Goal: Task Accomplishment & Management: Manage account settings

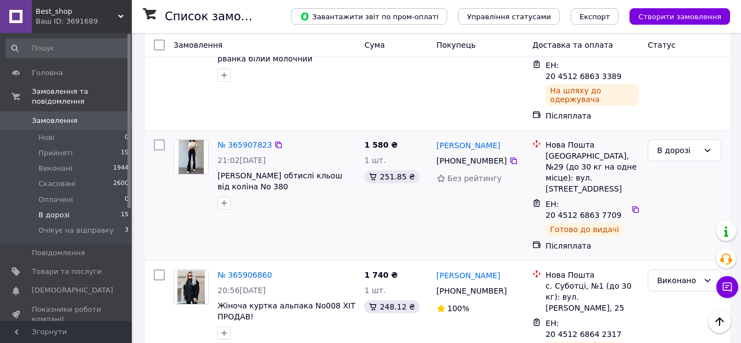
scroll to position [791, 0]
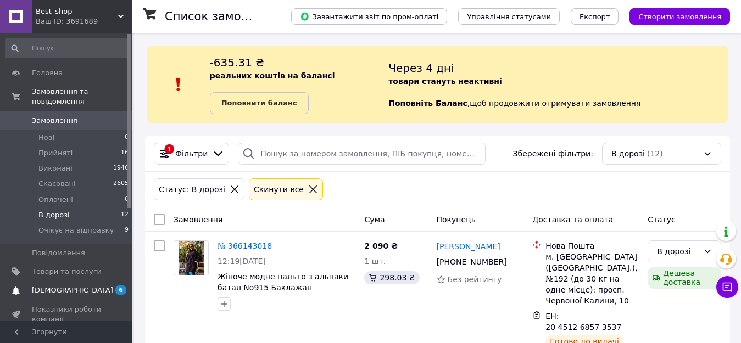
scroll to position [778, 0]
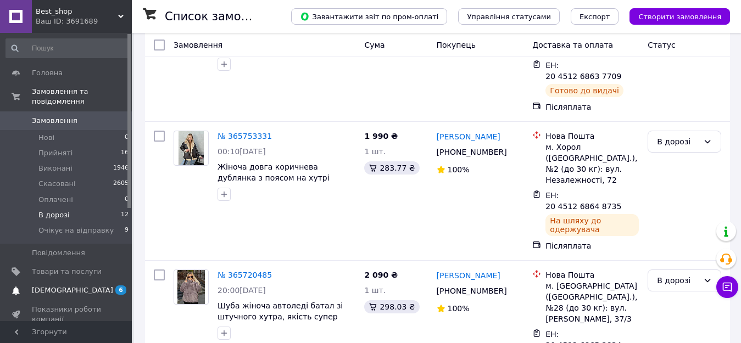
click at [75, 285] on span "[DEMOGRAPHIC_DATA]" at bounding box center [67, 290] width 70 height 10
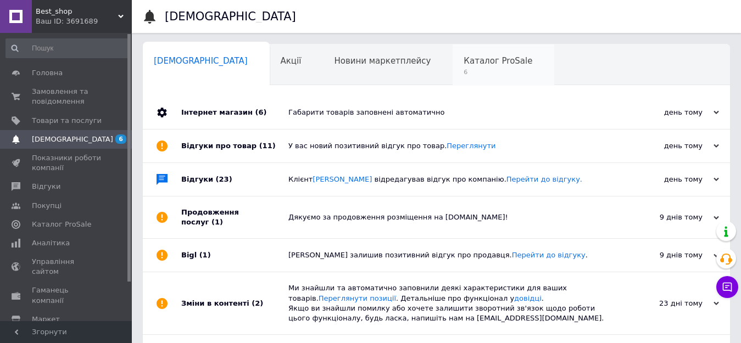
click at [463, 66] on span "Каталог ProSale" at bounding box center [497, 61] width 69 height 10
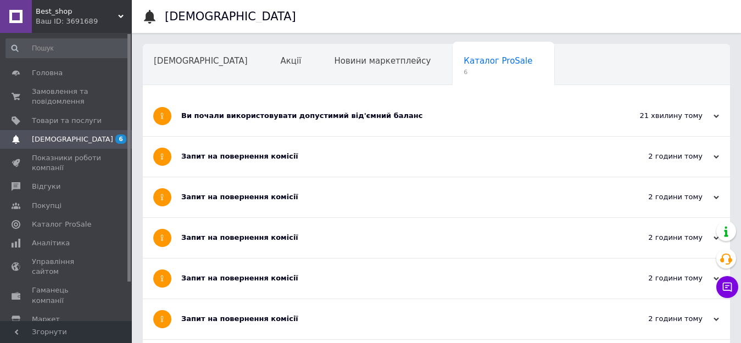
click at [283, 321] on div "Запит на повернення комісії" at bounding box center [395, 319] width 428 height 10
click at [253, 284] on div "Запит на повернення комісії" at bounding box center [395, 279] width 428 height 40
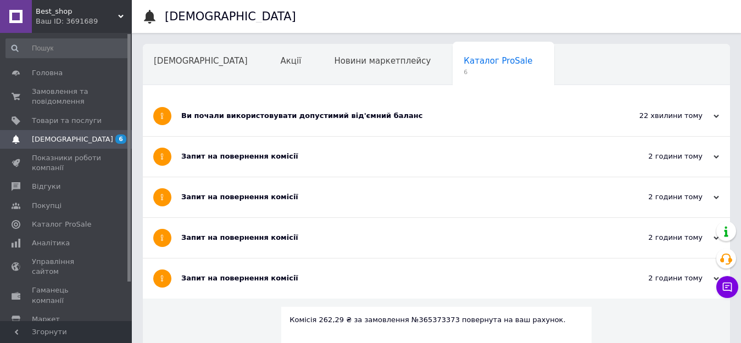
click at [277, 232] on div "Запит на повернення комісії" at bounding box center [395, 238] width 428 height 40
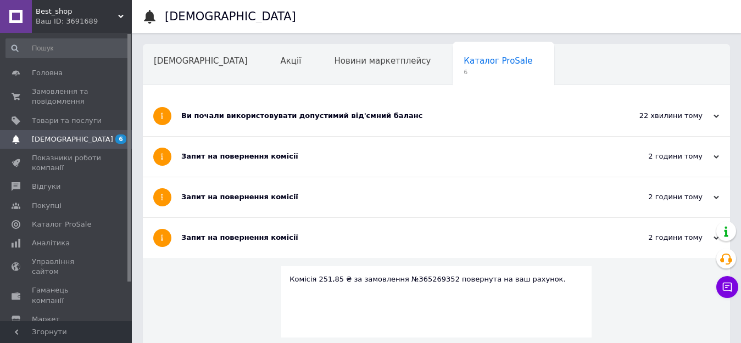
click at [277, 197] on div "Запит на повернення комісії" at bounding box center [395, 197] width 428 height 10
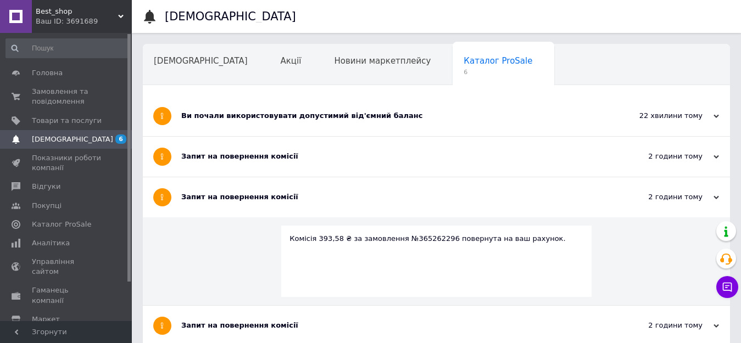
click at [264, 154] on div "Запит на повернення комісії" at bounding box center [395, 157] width 428 height 10
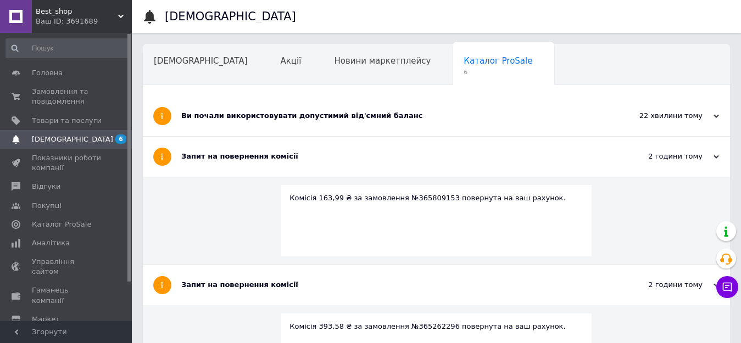
click at [373, 108] on div "Ви почали використовувати допустимий від'ємний баланс" at bounding box center [395, 116] width 428 height 40
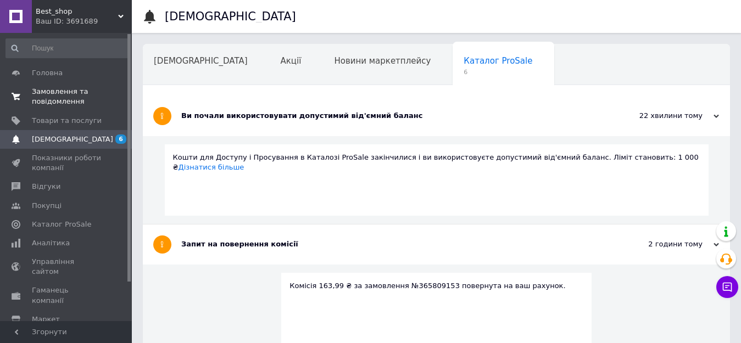
click at [68, 88] on span "Замовлення та повідомлення" at bounding box center [67, 97] width 70 height 20
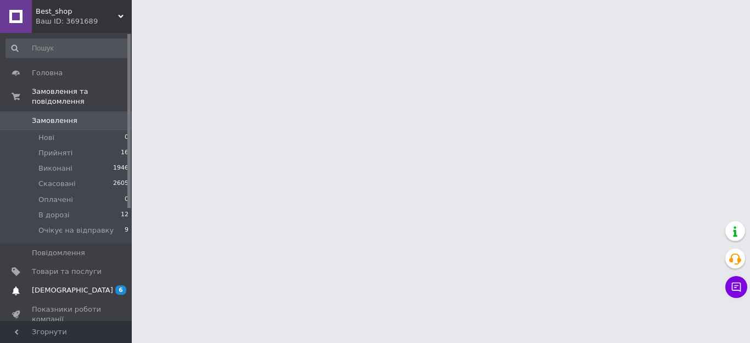
click at [61, 285] on span "[DEMOGRAPHIC_DATA]" at bounding box center [72, 290] width 81 height 10
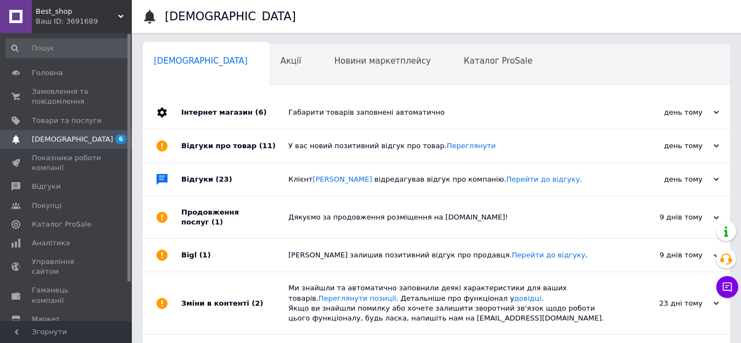
click at [397, 126] on div "Габарити товарів заповнені автоматично" at bounding box center [448, 112] width 321 height 33
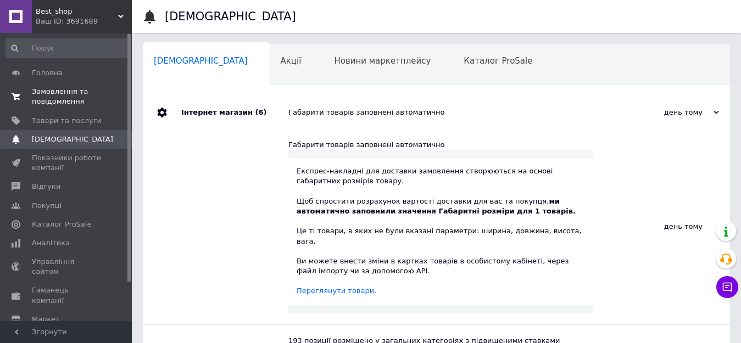
click at [40, 89] on span "Замовлення та повідомлення" at bounding box center [67, 97] width 70 height 20
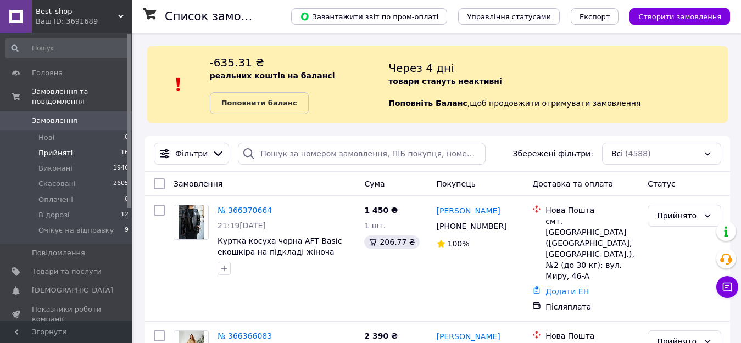
click at [58, 148] on span "Прийняті" at bounding box center [55, 153] width 34 height 10
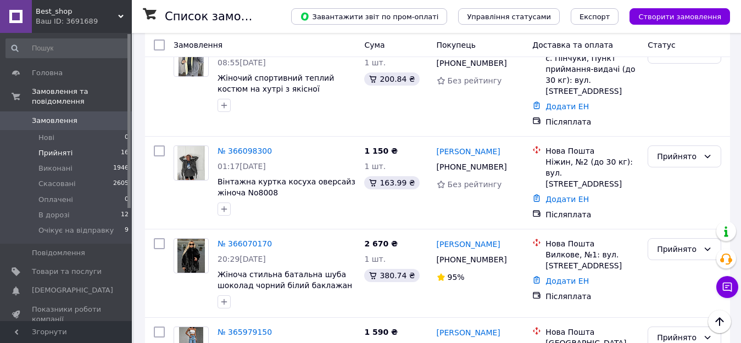
scroll to position [1052, 0]
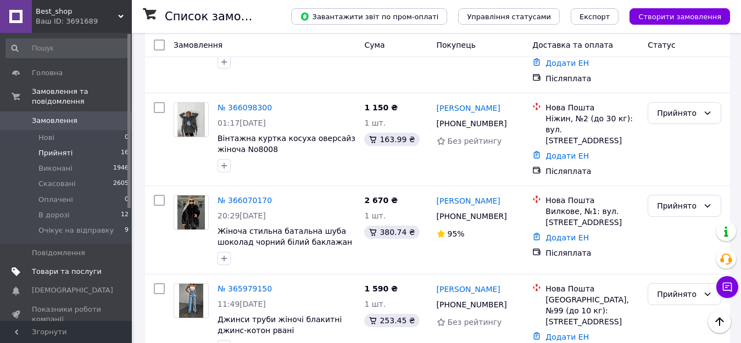
click at [52, 267] on link "Товари та послуги" at bounding box center [67, 271] width 135 height 19
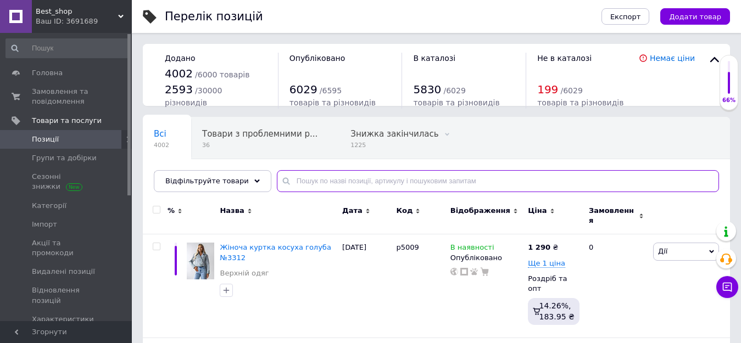
click at [304, 187] on input "text" at bounding box center [498, 181] width 442 height 22
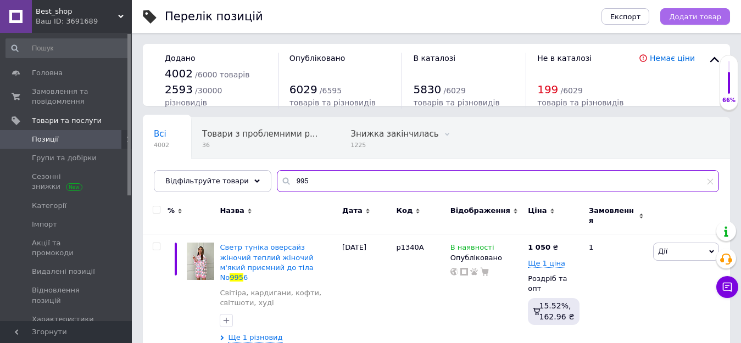
type input "995"
click at [707, 17] on span "Додати товар" at bounding box center [695, 17] width 52 height 8
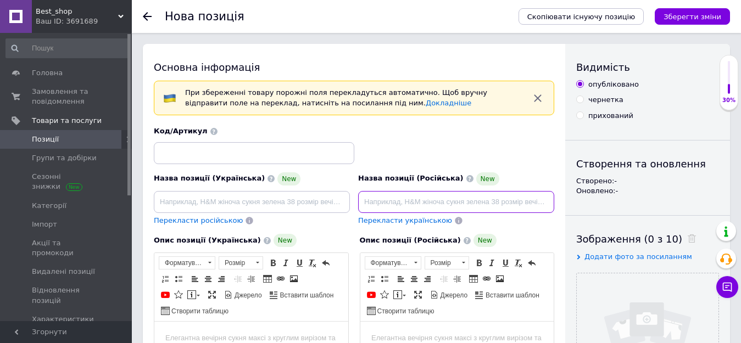
click at [400, 202] on input at bounding box center [456, 202] width 196 height 22
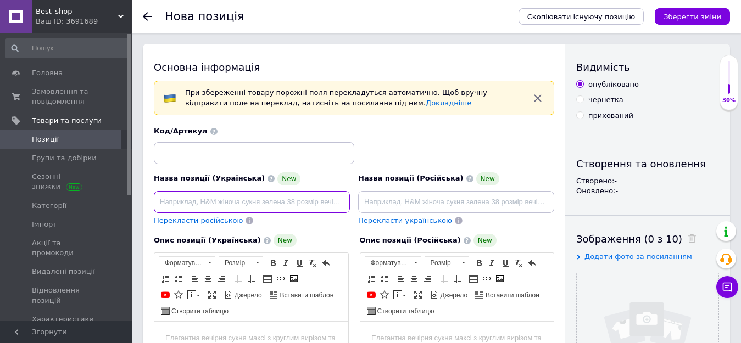
click at [163, 193] on input at bounding box center [252, 202] width 196 height 22
paste input "➡️Мод: 995 ➡️Тканина: норка штучна ➡️Розміри: 56-62 ➡️Колір: баклажан, чорний, …"
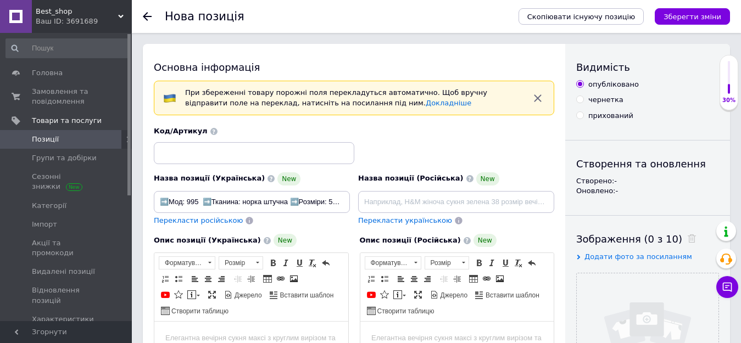
click at [407, 223] on span "Перекласти українською" at bounding box center [405, 220] width 94 height 8
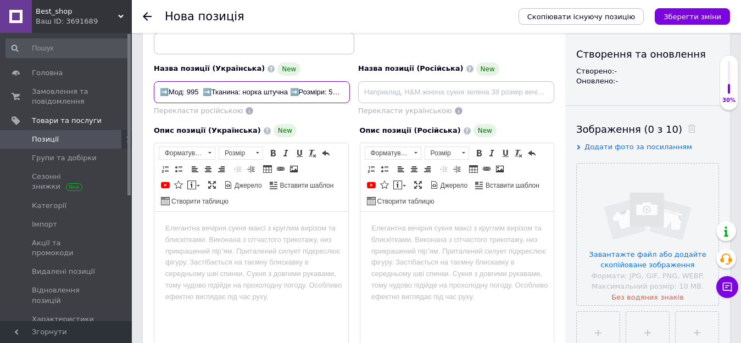
scroll to position [0, 262]
drag, startPoint x: 199, startPoint y: 93, endPoint x: 471, endPoint y: 103, distance: 272.5
click at [457, 102] on div "Назва позиції (Українська) New ➡️Мод: 995 ➡️Тканина: норка штучна ➡️Розміри: 56…" at bounding box center [354, 67] width 408 height 108
type input "➡️Мод: 995"
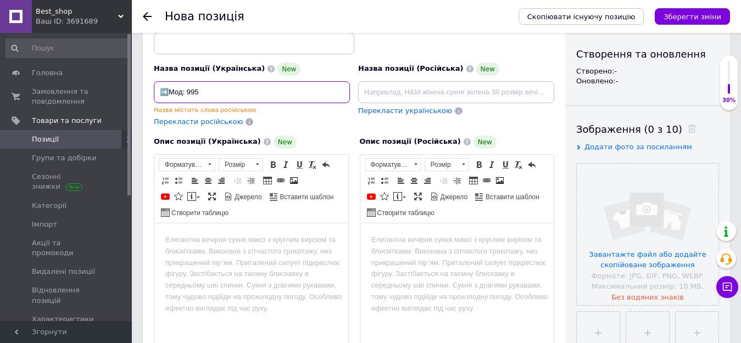
drag, startPoint x: 197, startPoint y: 92, endPoint x: 157, endPoint y: 93, distance: 40.1
click at [157, 93] on input "➡️Мод: 995" at bounding box center [252, 92] width 196 height 22
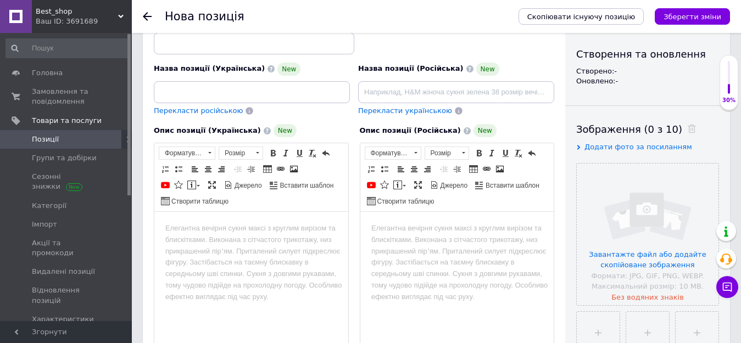
click at [195, 245] on html at bounding box center [251, 228] width 194 height 33
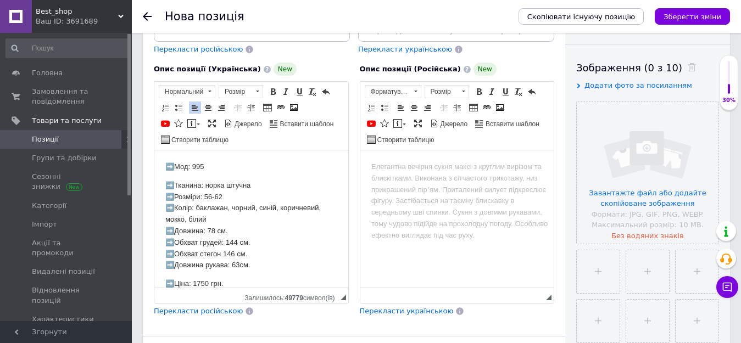
scroll to position [180, 0]
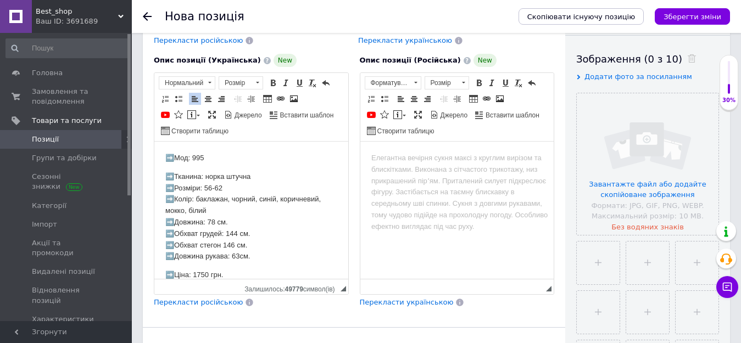
click at [425, 301] on span "Перекласти українською" at bounding box center [407, 302] width 94 height 8
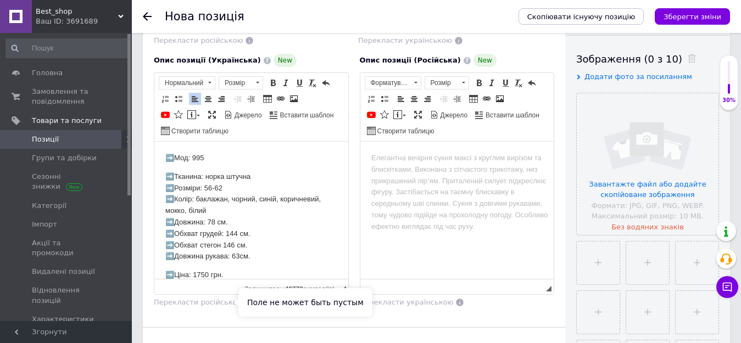
click at [221, 305] on span "Перекласти російською" at bounding box center [198, 302] width 89 height 8
click at [210, 301] on span "Перекласти російською" at bounding box center [198, 302] width 89 height 8
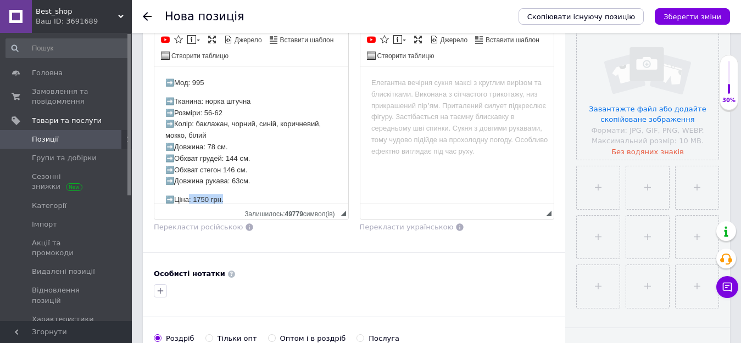
scroll to position [13, 0]
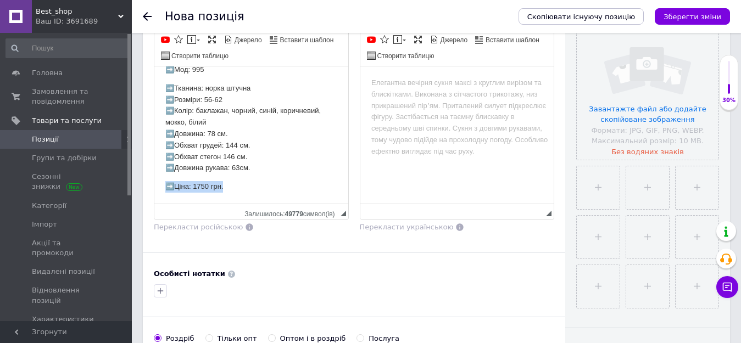
drag, startPoint x: 237, startPoint y: 202, endPoint x: 160, endPoint y: 199, distance: 76.9
click at [160, 199] on html "➡️Мод: 995 ➡️Тканина: норка штучна ➡️Розміри: 56-62 ➡️Колір: баклажан, чорний, …" at bounding box center [251, 128] width 194 height 150
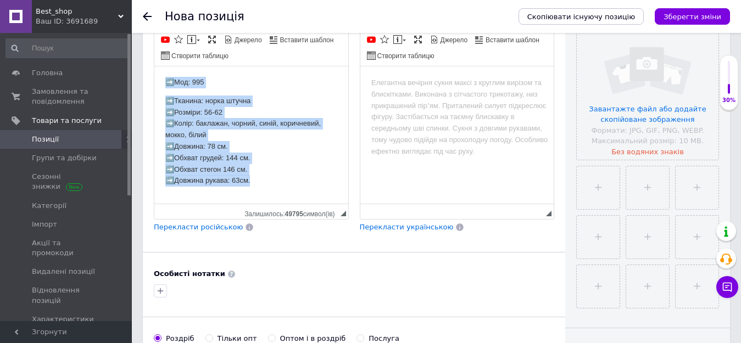
drag, startPoint x: 274, startPoint y: 181, endPoint x: 162, endPoint y: 82, distance: 149.8
click at [163, 81] on html "➡️Мод: 995 ➡️Тканина: норка штучна ➡️Розміри: 56-62 ➡️Колір: баклажан, чорний, …" at bounding box center [251, 141] width 194 height 150
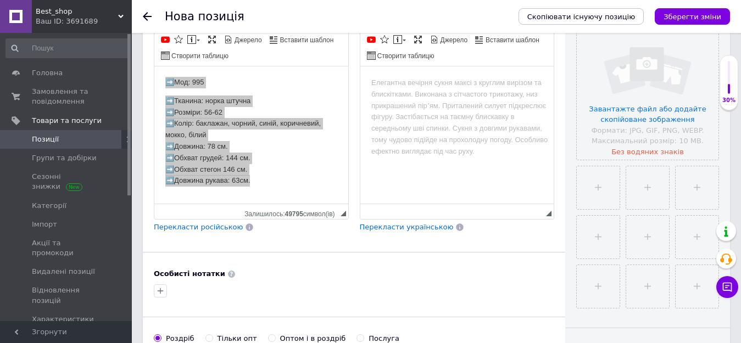
scroll to position [0, 0]
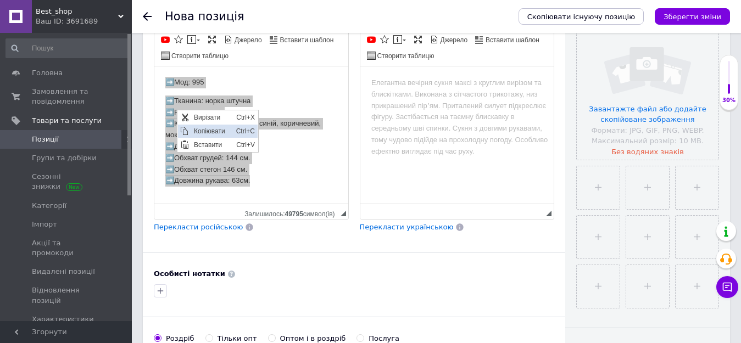
click at [210, 133] on span "Копіювати" at bounding box center [212, 131] width 42 height 13
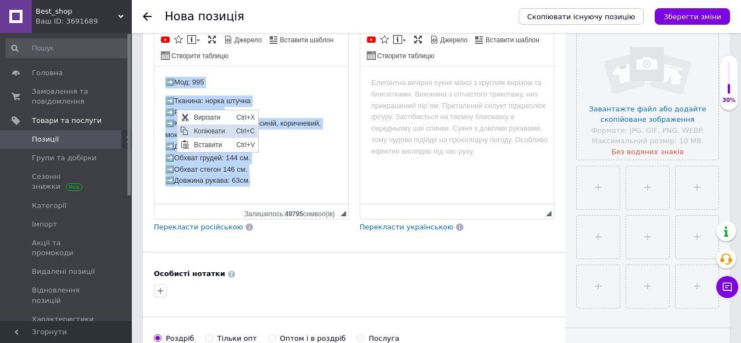
copy body "➡️Мод: 995 ➡️Тканина: норка штучна ➡️Розміри: 56-62 ➡️Колір: баклажан, чорний, …"
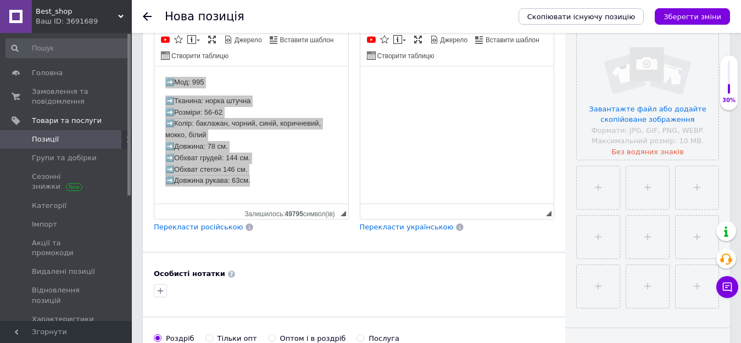
click at [407, 100] on html at bounding box center [457, 82] width 194 height 33
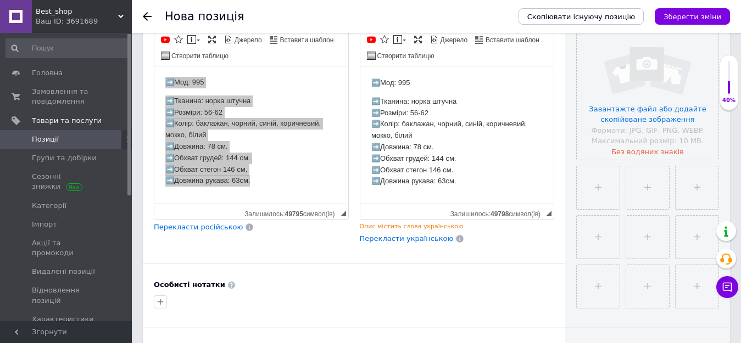
click at [205, 231] on span "Перекласти російською" at bounding box center [198, 227] width 89 height 8
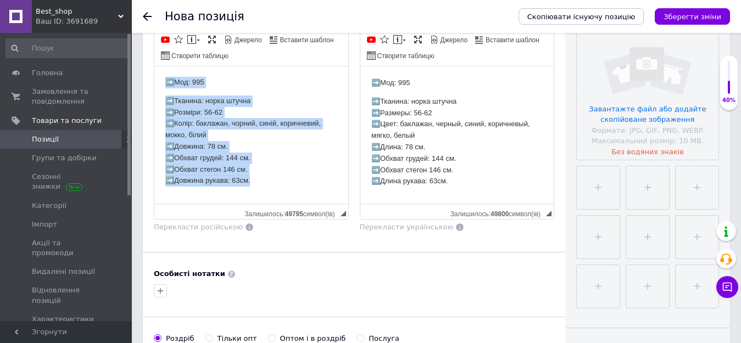
click at [284, 173] on p "➡️Тканина: норка штучна ➡️Розміри: 56-62 ➡️Колір: баклажан, чорний, синій, кори…" at bounding box center [251, 141] width 172 height 91
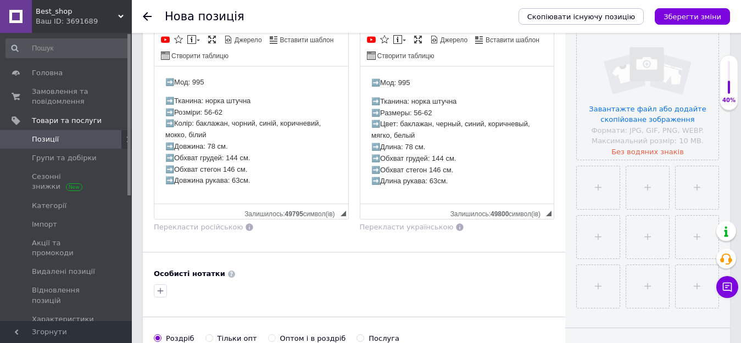
click at [404, 100] on p "➡️Тканина: норка штучна ➡️Размеры: 56-62 ➡️Цвет: баклажан, черный, синий, корич…" at bounding box center [457, 141] width 172 height 91
click at [455, 99] on p "➡️Ткань: норка штучна ➡️Размеры: 56-62 ➡️Цвет: баклажан, черный, синий, коричне…" at bounding box center [457, 141] width 172 height 91
click at [669, 101] on input "file" at bounding box center [647, 89] width 142 height 142
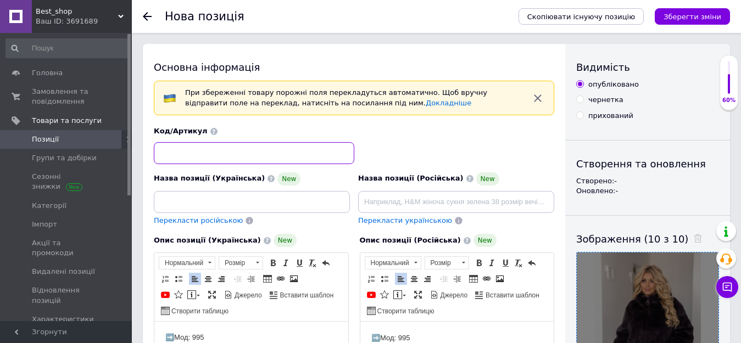
click at [175, 155] on input at bounding box center [254, 153] width 200 height 22
type input "а4666"
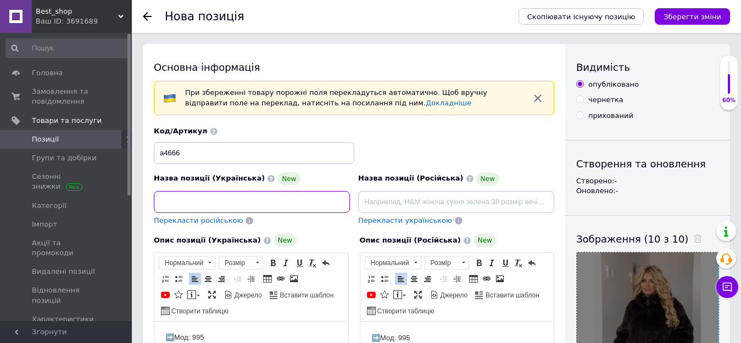
click at [186, 199] on input at bounding box center [252, 202] width 196 height 22
type input "Шіноча шуба штучна норка 995"
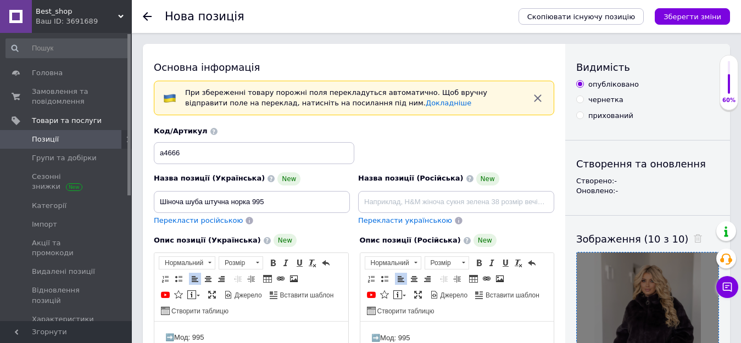
click at [220, 221] on span "Перекласти російською" at bounding box center [198, 220] width 89 height 8
type input "Шиночья шуба искусственная норка 995"
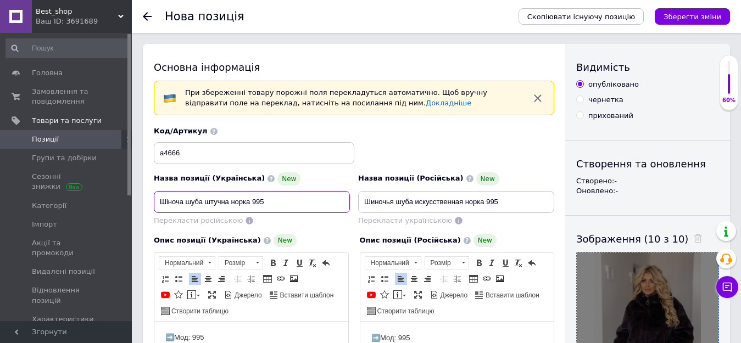
click at [167, 204] on input "Шіноча шуба штучна норка 995" at bounding box center [252, 202] width 196 height 22
type input "Жіноча шуба штучна норка 995"
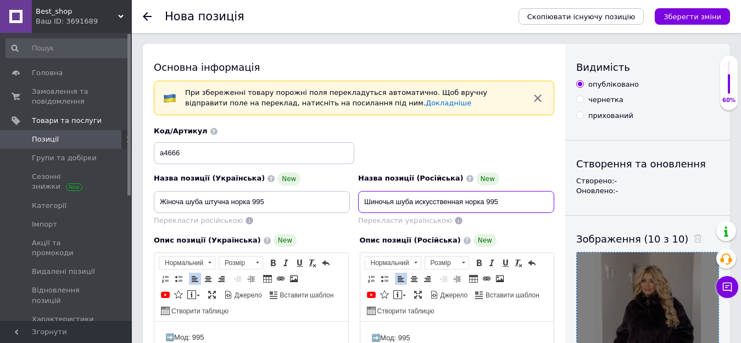
drag, startPoint x: 394, startPoint y: 201, endPoint x: 340, endPoint y: 199, distance: 53.3
click at [340, 199] on div "Назва позиції (Українська) New Жіноча шуба штучна норка 995 Перекласти російськ…" at bounding box center [354, 176] width 408 height 108
click at [415, 202] on input "Женская шуба искусственная норка 995" at bounding box center [456, 202] width 196 height 22
type input "Женская шуба автоледи искусственная норка 995"
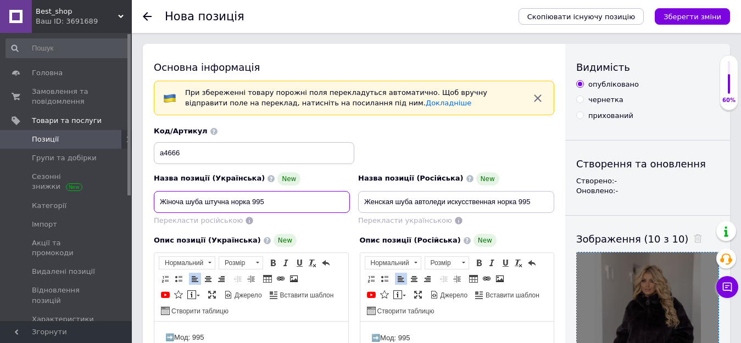
click at [206, 201] on input "Жіноча шуба штучна норка 995" at bounding box center [252, 202] width 196 height 22
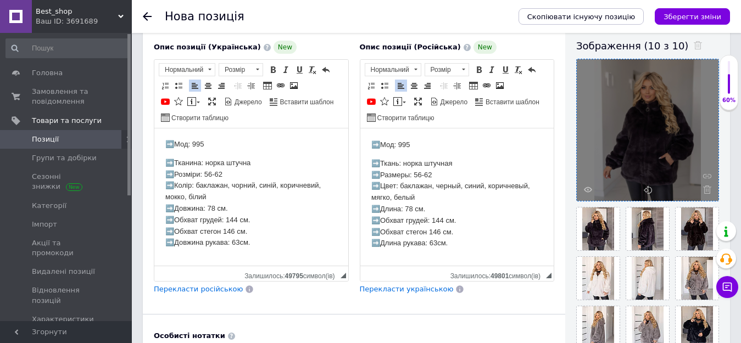
scroll to position [397, 0]
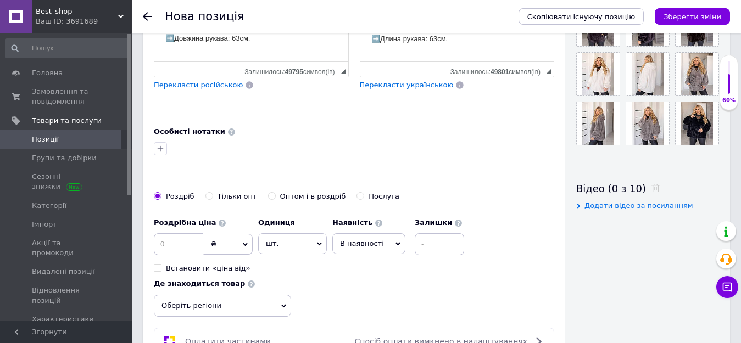
type input "Жіноча шуба автоледі штучна норка 995"
click at [168, 244] on input at bounding box center [178, 244] width 49 height 22
type input "2450"
drag, startPoint x: 262, startPoint y: 195, endPoint x: 268, endPoint y: 206, distance: 12.8
click at [268, 195] on input "Оптом і в роздріб" at bounding box center [271, 195] width 7 height 7
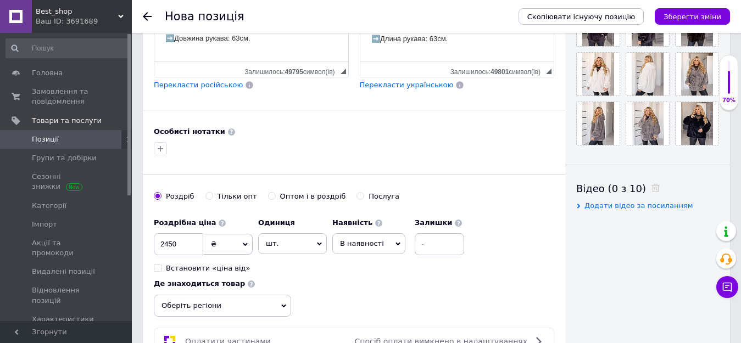
radio input "true"
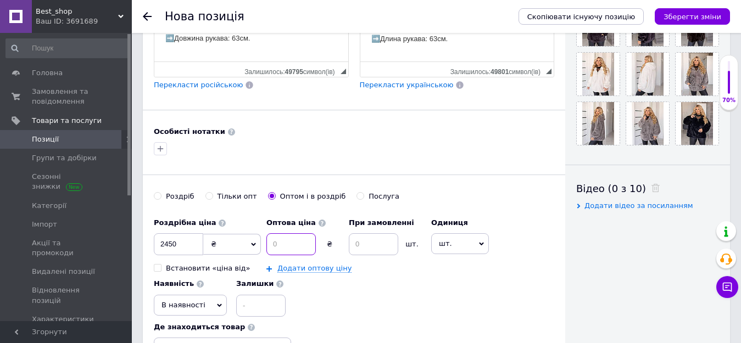
click at [283, 243] on input at bounding box center [290, 244] width 49 height 22
type input "2400"
click at [369, 240] on input at bounding box center [373, 244] width 49 height 22
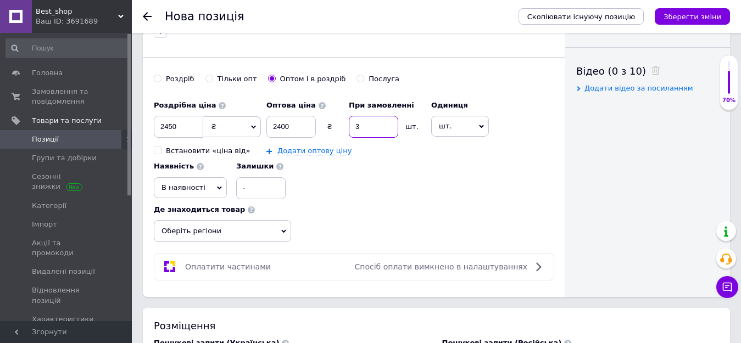
scroll to position [535, 0]
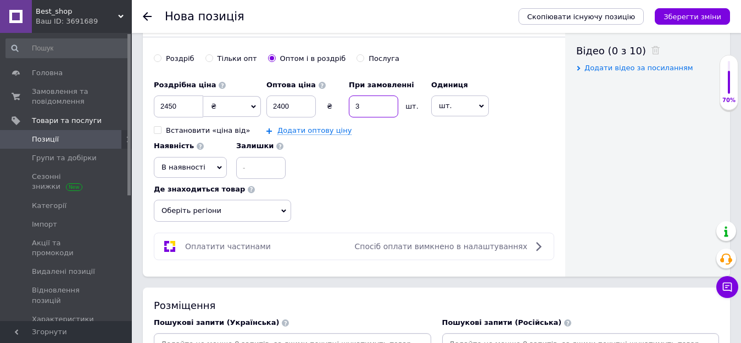
type input "3"
click at [285, 215] on span "Оберіть регіони" at bounding box center [222, 211] width 137 height 22
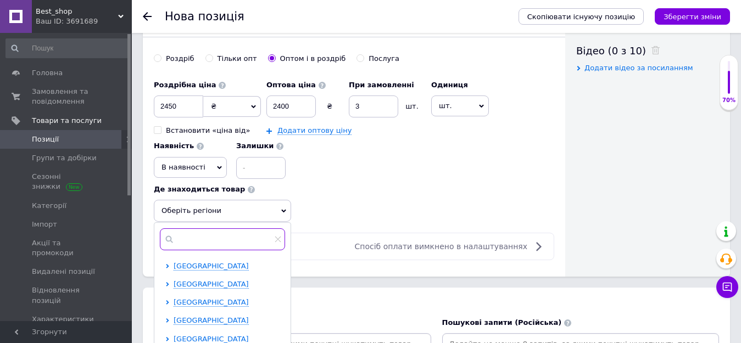
click at [204, 237] on input "text" at bounding box center [222, 239] width 125 height 22
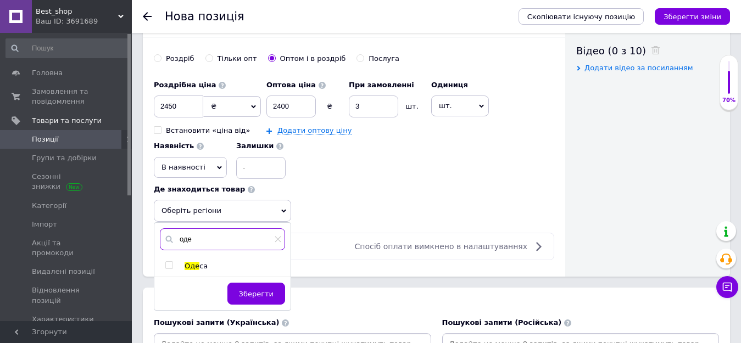
type input "оде"
click at [170, 265] on input "checkbox" at bounding box center [168, 265] width 7 height 7
checkbox input "true"
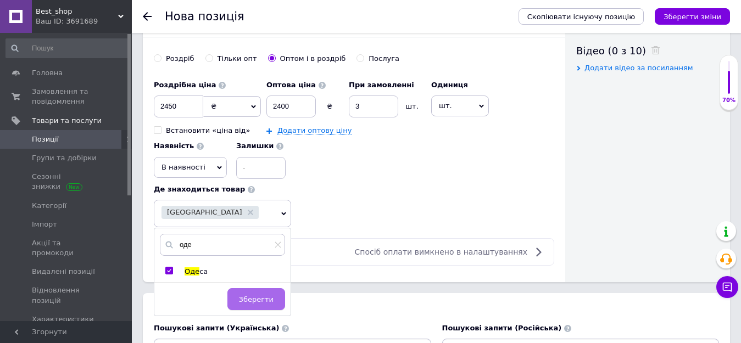
click at [259, 302] on span "Зберегти" at bounding box center [256, 299] width 35 height 8
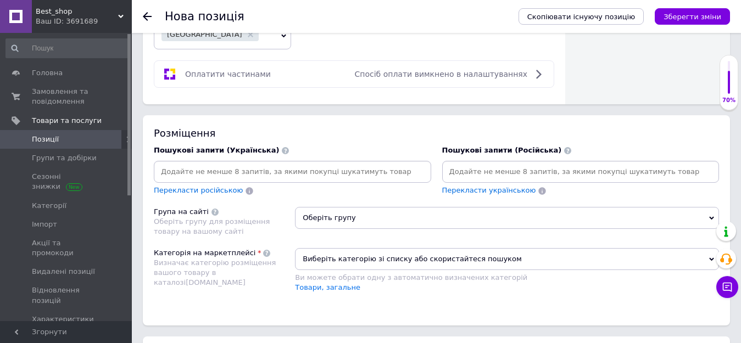
scroll to position [722, 0]
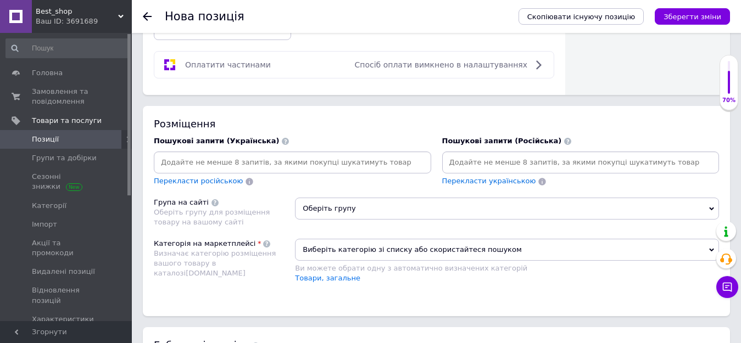
click at [203, 161] on input at bounding box center [292, 162] width 273 height 16
click at [502, 162] on input at bounding box center [580, 162] width 273 height 16
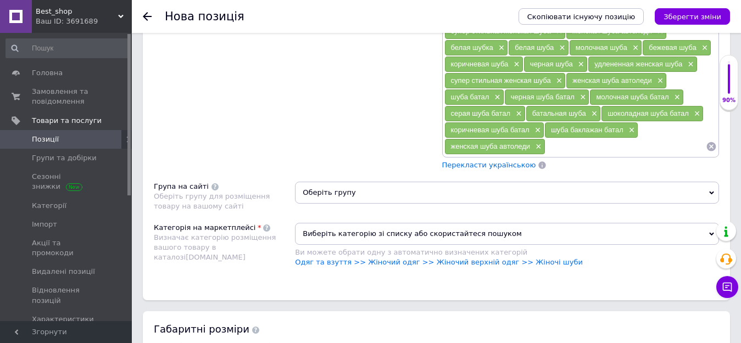
scroll to position [813, 0]
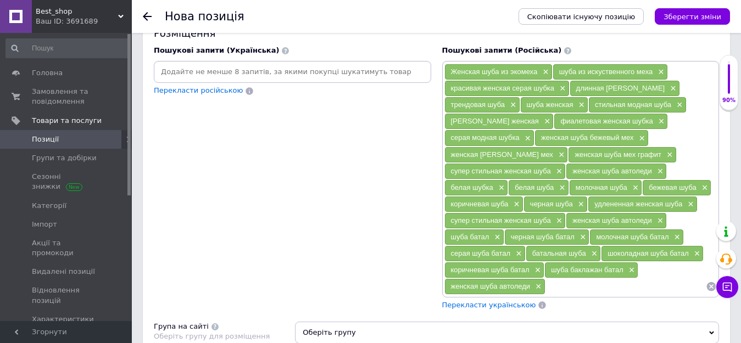
click at [468, 302] on span "Перекласти українською" at bounding box center [489, 305] width 94 height 8
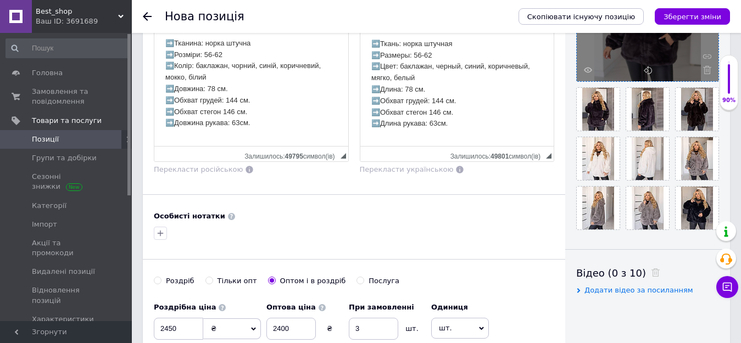
scroll to position [69, 0]
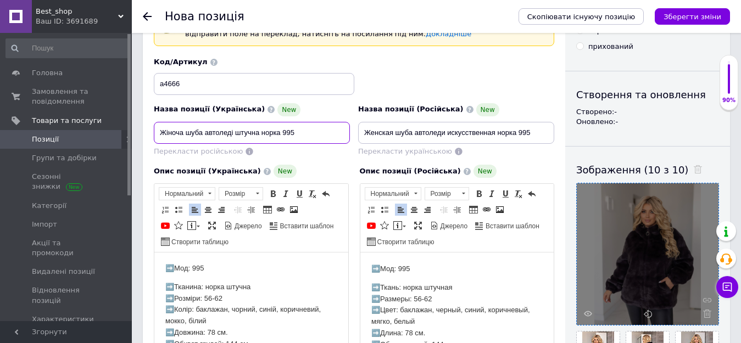
click at [284, 130] on input "Жіноча шуба автоледі штучна норка 995" at bounding box center [252, 133] width 196 height 22
type input "Жіноча шуба автоледі штучна норка батал 995"
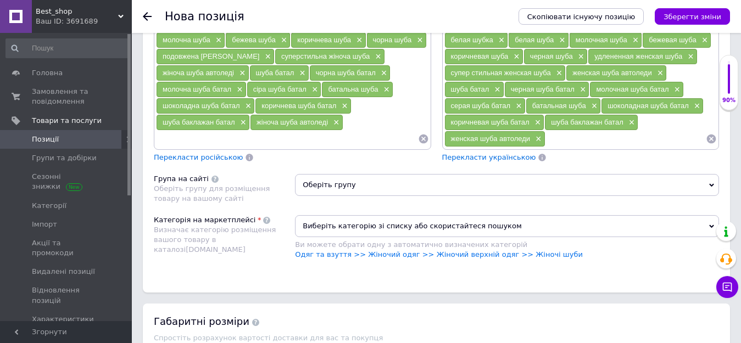
scroll to position [963, 0]
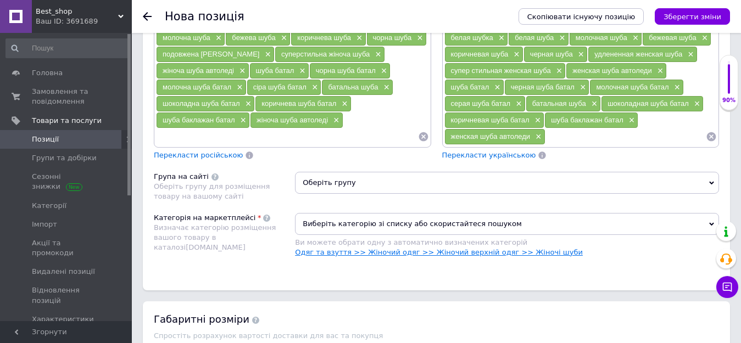
click at [520, 255] on link "Одяг та взуття >> Жіночий одяг >> Жіночий верхній одяг >> Жіночі шуби" at bounding box center [439, 252] width 288 height 8
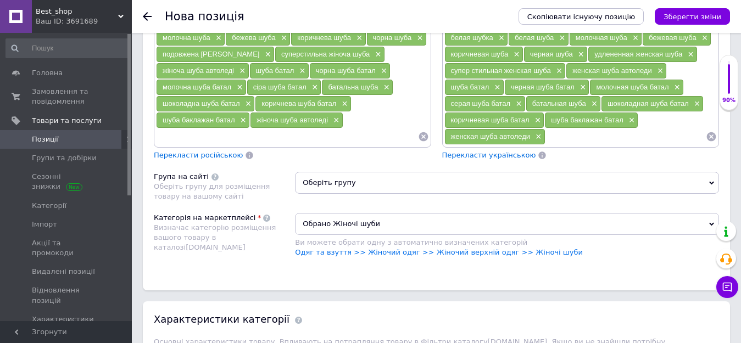
click at [330, 183] on span "Оберіть групу" at bounding box center [507, 183] width 424 height 22
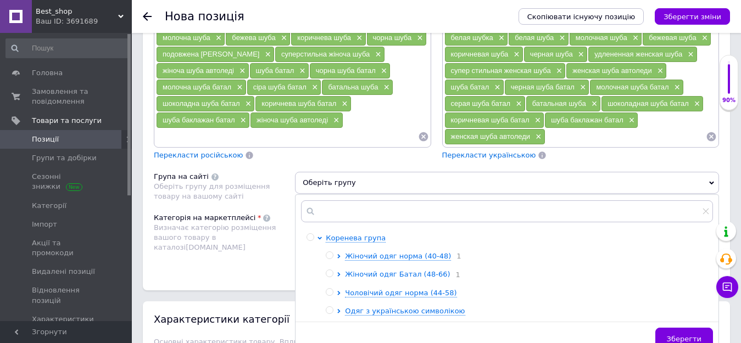
click at [376, 276] on span "Жіночий одяг Батал (48-66)" at bounding box center [397, 274] width 105 height 8
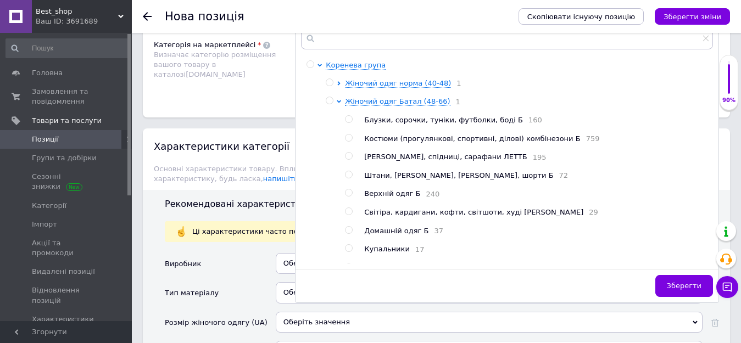
scroll to position [1146, 0]
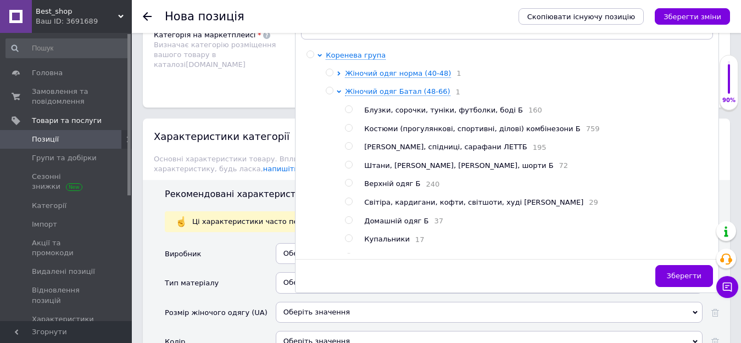
click at [348, 187] on input "radio" at bounding box center [348, 183] width 7 height 7
radio input "true"
click at [685, 270] on button "Зберегти" at bounding box center [684, 276] width 58 height 22
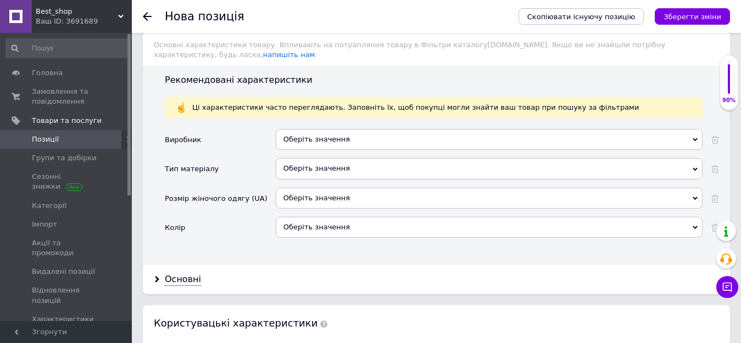
scroll to position [1276, 0]
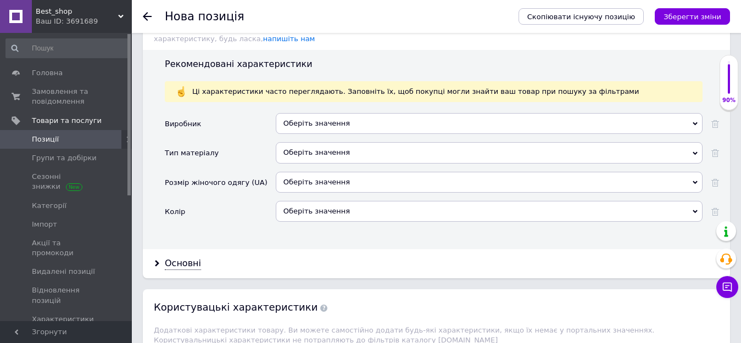
click at [295, 201] on div "Оберіть значення" at bounding box center [489, 211] width 427 height 21
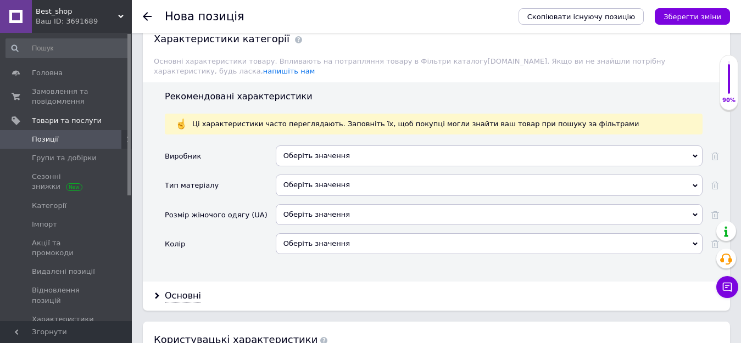
scroll to position [1250, 0]
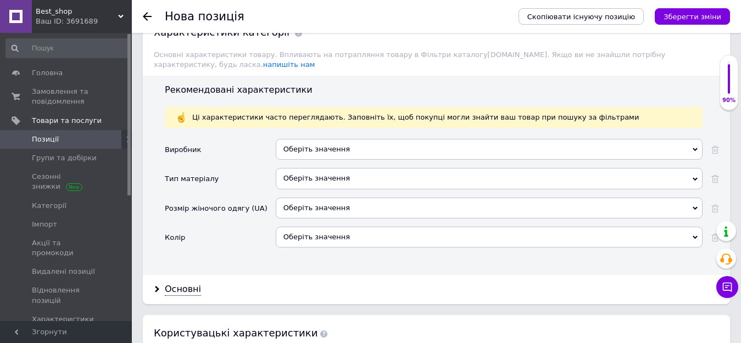
click at [310, 227] on div "Оберіть значення" at bounding box center [489, 237] width 427 height 21
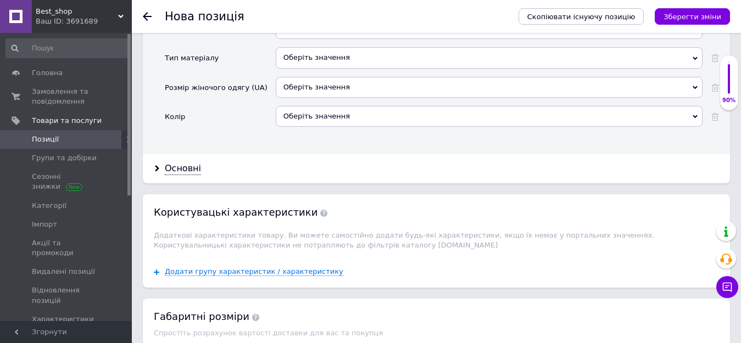
scroll to position [1403, 0]
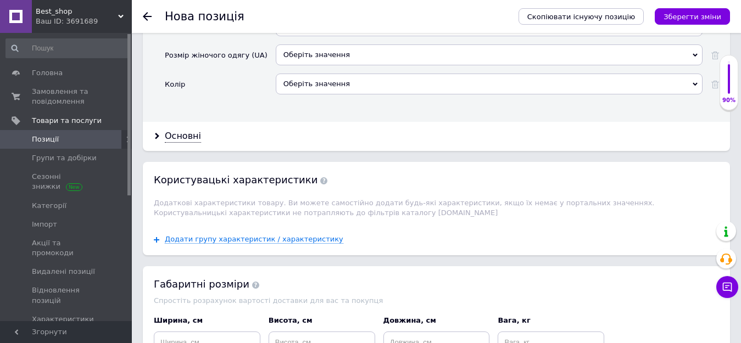
click at [305, 82] on div "Оберіть значення" at bounding box center [489, 84] width 427 height 21
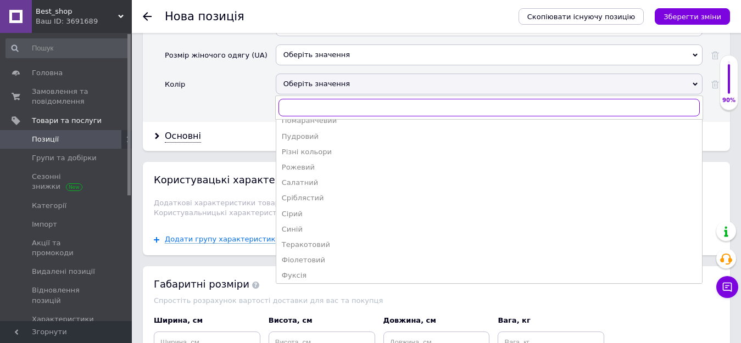
scroll to position [212, 0]
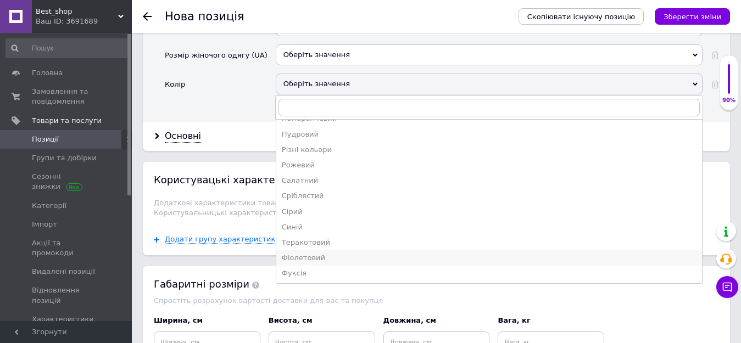
click at [343, 253] on div "Фіолетовий" at bounding box center [489, 258] width 414 height 10
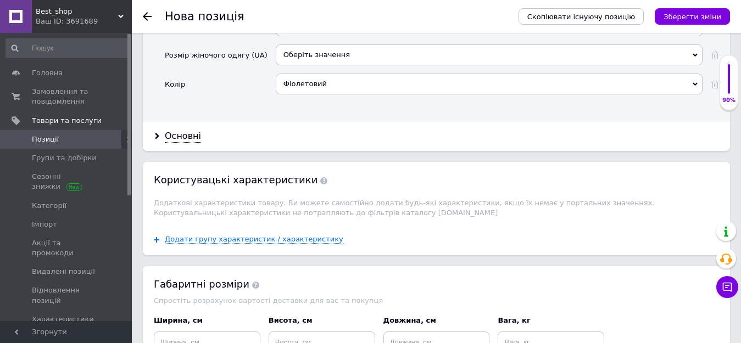
click at [181, 134] on div "Основні" at bounding box center [436, 136] width 587 height 29
click at [181, 131] on div "Основні" at bounding box center [183, 136] width 36 height 13
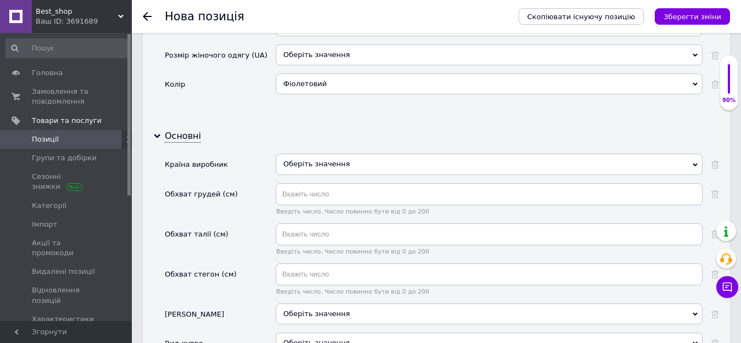
click at [323, 154] on div "Оберіть значення" at bounding box center [489, 164] width 427 height 21
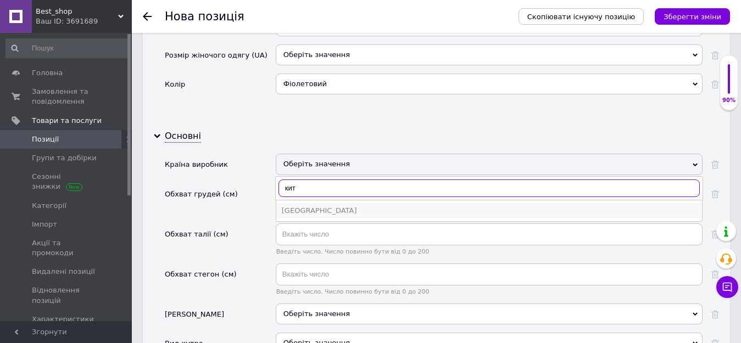
type input "кит"
click at [294, 206] on div "Китай" at bounding box center [489, 211] width 414 height 10
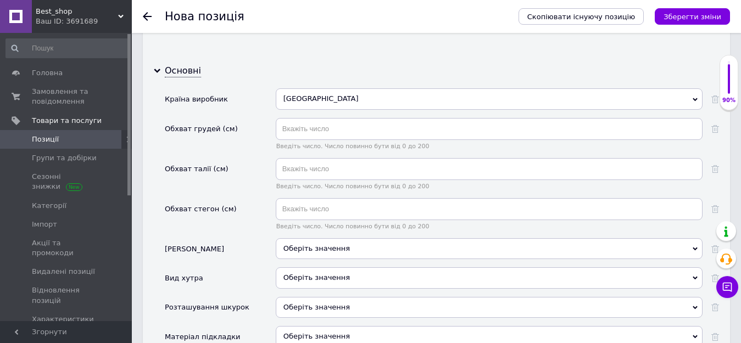
scroll to position [1508, 0]
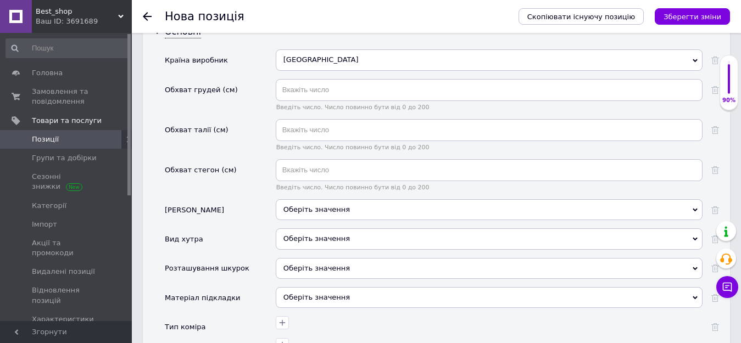
click at [357, 199] on div "Оберіть значення" at bounding box center [489, 209] width 427 height 21
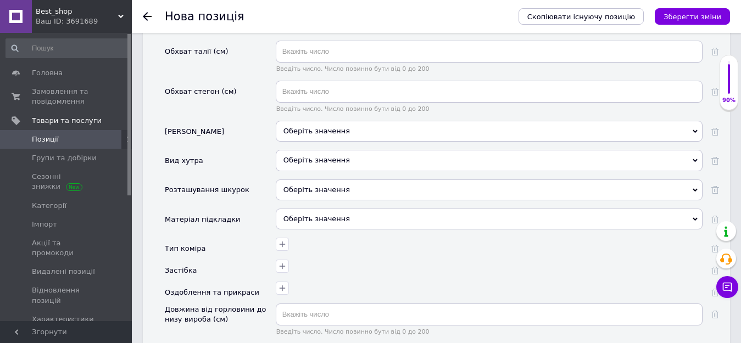
scroll to position [1590, 0]
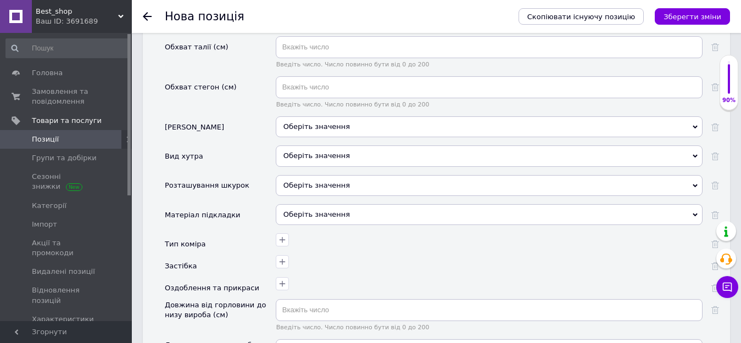
click at [328, 116] on div "Оберіть значення" at bounding box center [489, 126] width 427 height 21
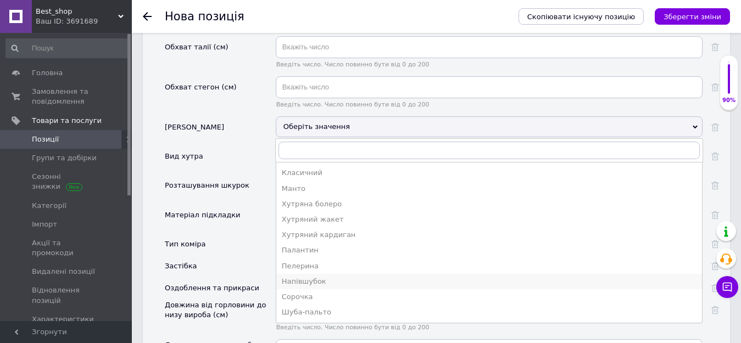
click at [312, 277] on div "Напівшубок" at bounding box center [489, 282] width 414 height 10
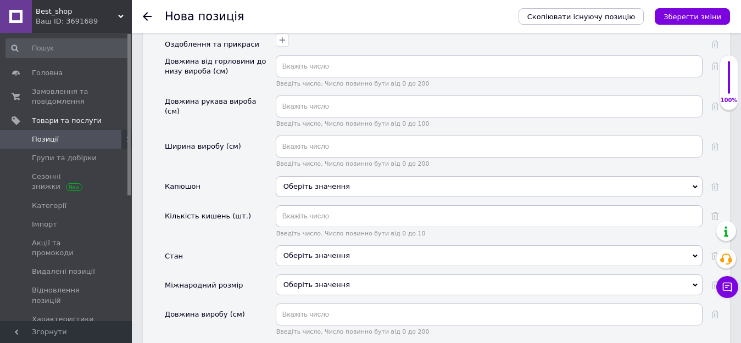
scroll to position [2227, 0]
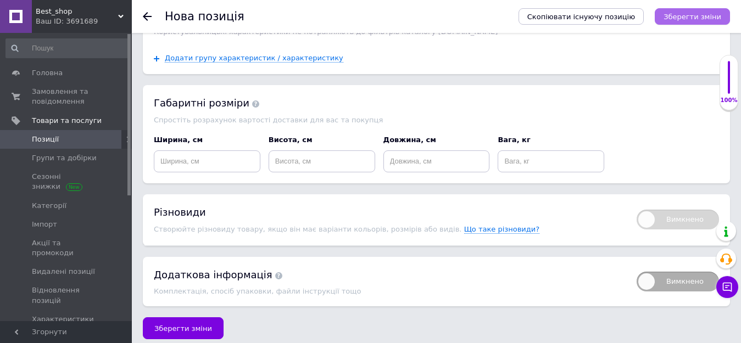
click at [691, 15] on icon "Зберегти зміни" at bounding box center [692, 17] width 58 height 8
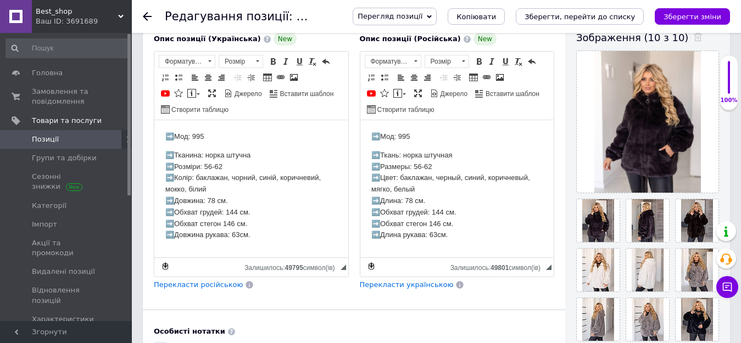
scroll to position [195, 0]
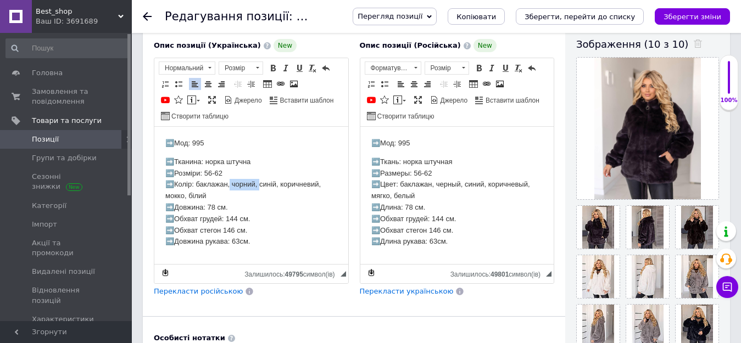
drag, startPoint x: 257, startPoint y: 183, endPoint x: 228, endPoint y: 184, distance: 28.6
click at [228, 184] on p "➡️Тканина: норка штучна ➡️Розміри: 56-62 ➡️Колір: баклажан, чорний, синій, кори…" at bounding box center [251, 201] width 172 height 91
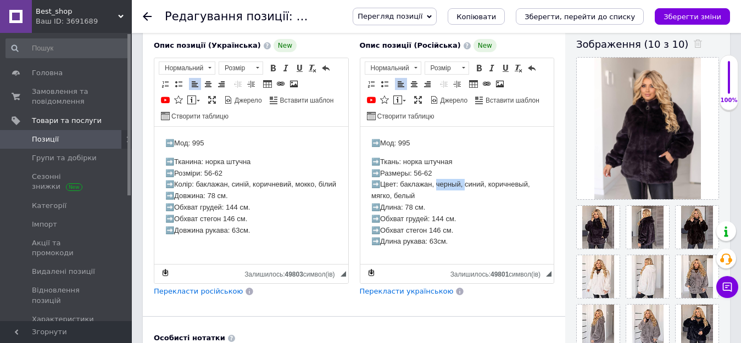
drag, startPoint x: 463, startPoint y: 182, endPoint x: 433, endPoint y: 182, distance: 30.2
click at [433, 182] on p "➡️Ткань: норка штучная ➡️Размеры: 56-62 ➡️Цвет: баклажан, черный, синий, коричн…" at bounding box center [457, 201] width 172 height 91
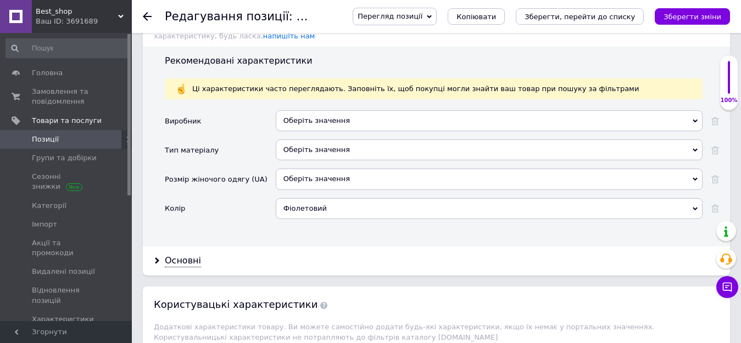
scroll to position [1673, 0]
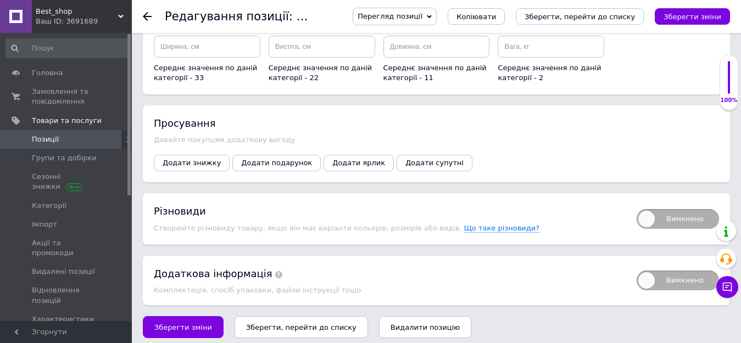
click at [646, 209] on span "Вимкнено" at bounding box center [677, 219] width 82 height 20
click at [636, 208] on input "Вимкнено" at bounding box center [632, 205] width 7 height 7
checkbox input "true"
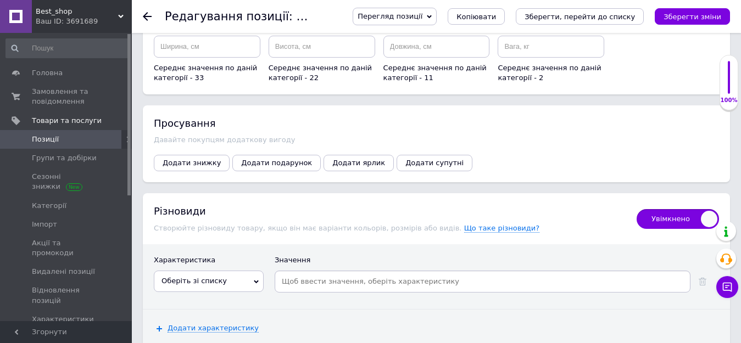
click at [243, 277] on span "Оберіть зі списку" at bounding box center [209, 281] width 110 height 21
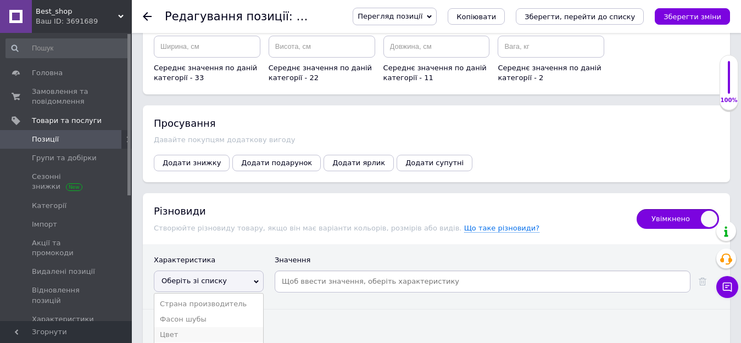
click at [194, 327] on li "Цвет" at bounding box center [208, 334] width 109 height 15
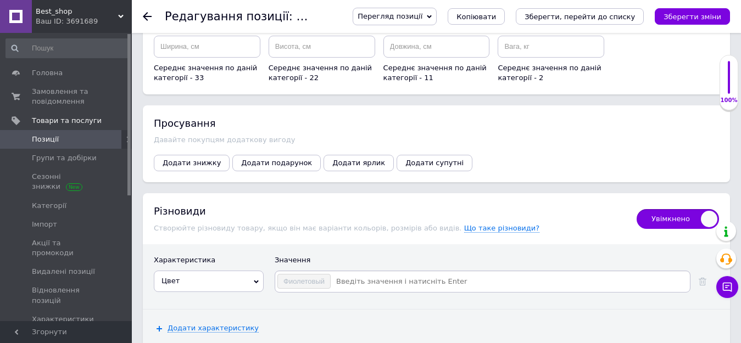
click at [363, 282] on input at bounding box center [509, 281] width 357 height 16
type input "Синий"
type input "Белій"
type input "Белый"
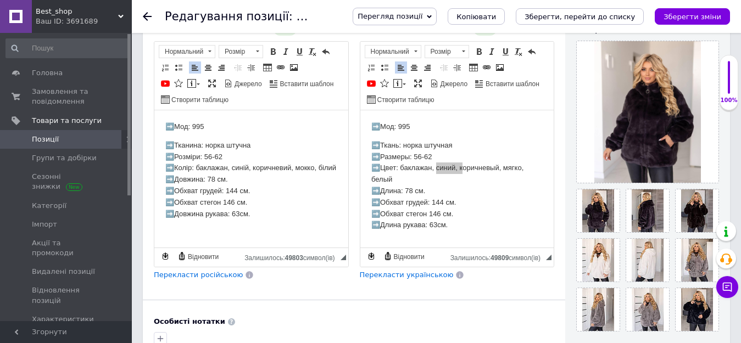
scroll to position [215, 0]
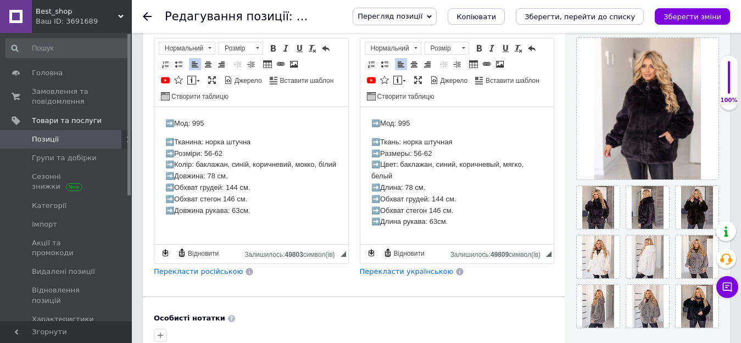
click at [511, 164] on p "➡️Ткань: норка штучная ➡️Размеры: 56-62 ➡️Цвет: баклажан, синий, коричневый, мя…" at bounding box center [457, 182] width 172 height 91
click at [311, 163] on p "➡️Тканина: норка штучна ➡️Розміри: 56-62 ➡️Колір: баклажан, синій, коричневий, …" at bounding box center [251, 177] width 172 height 80
click at [519, 164] on p "➡️Ткань: норка штучная ➡️Размеры: 56-62 ➡️Цвет: баклажан, синий, коричневый, мо…" at bounding box center [457, 182] width 172 height 91
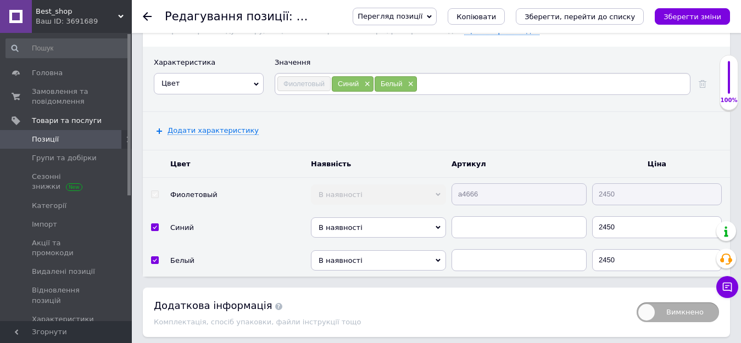
scroll to position [1727, 0]
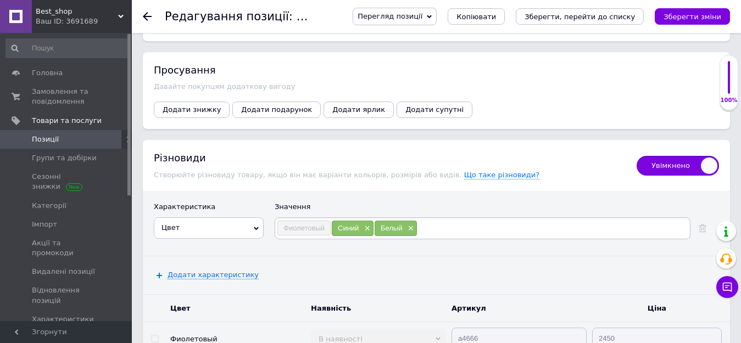
click at [438, 227] on input at bounding box center [552, 228] width 271 height 16
type input "Серый"
type input "Коричневый"
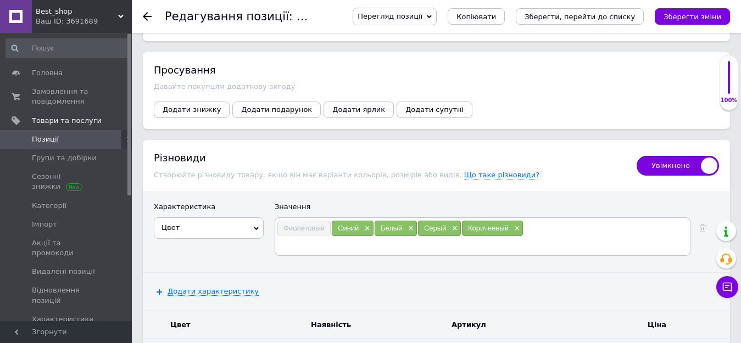
click at [526, 282] on div "Додати характеристику" at bounding box center [436, 291] width 587 height 37
click at [704, 20] on icon "Зберегти зміни" at bounding box center [692, 17] width 58 height 8
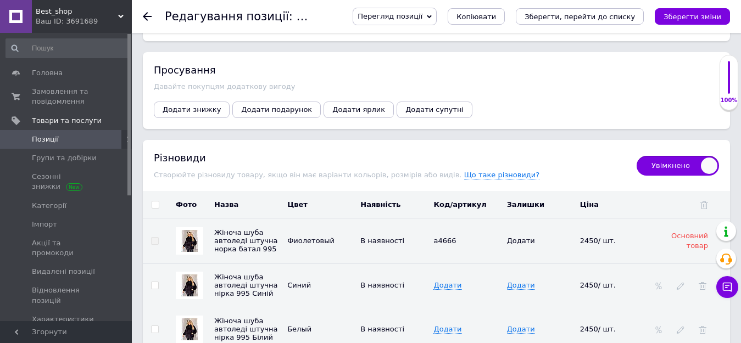
click at [191, 276] on img at bounding box center [189, 285] width 16 height 22
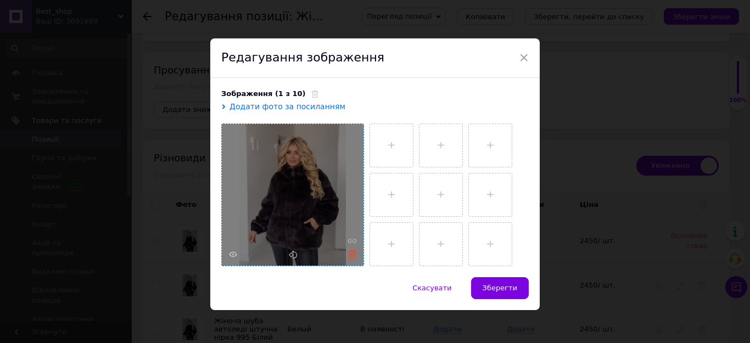
click at [349, 254] on icon at bounding box center [352, 254] width 8 height 8
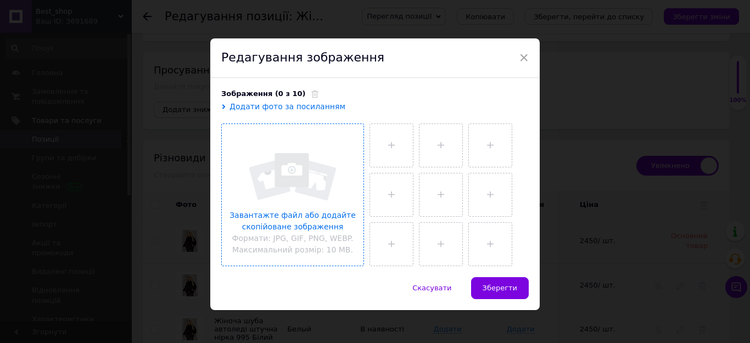
click at [320, 221] on input "file" at bounding box center [293, 195] width 142 height 142
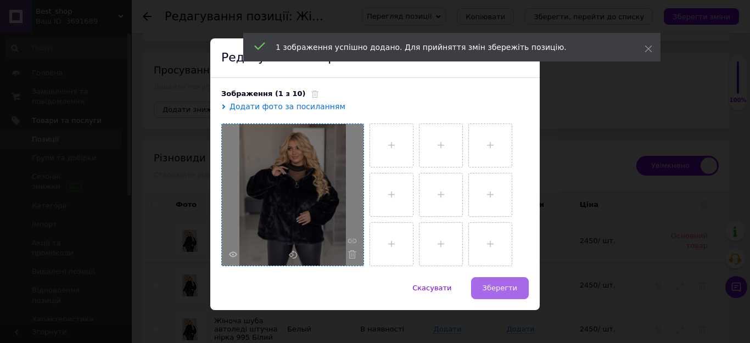
click at [499, 290] on span "Зберегти" at bounding box center [500, 288] width 35 height 8
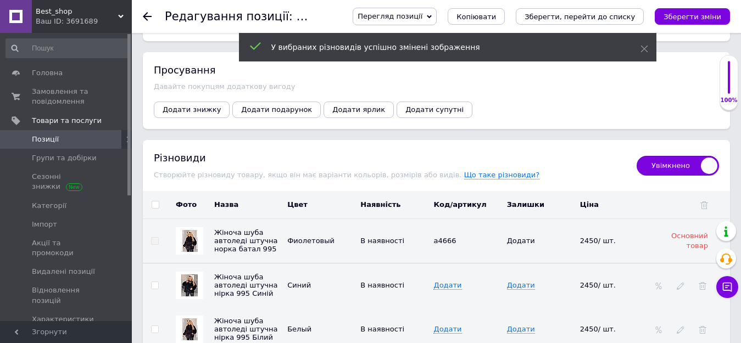
click at [194, 318] on img at bounding box center [189, 329] width 16 height 22
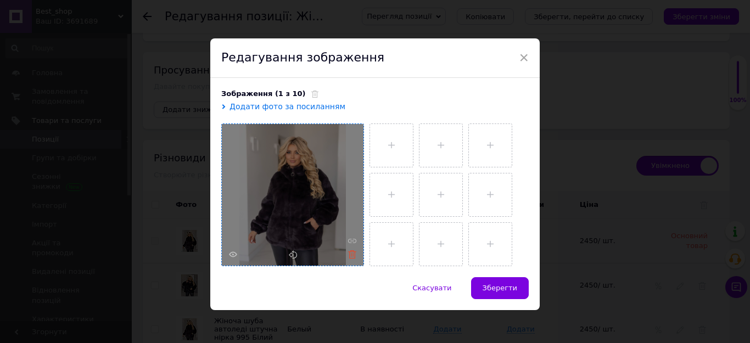
click at [351, 254] on use at bounding box center [352, 254] width 8 height 8
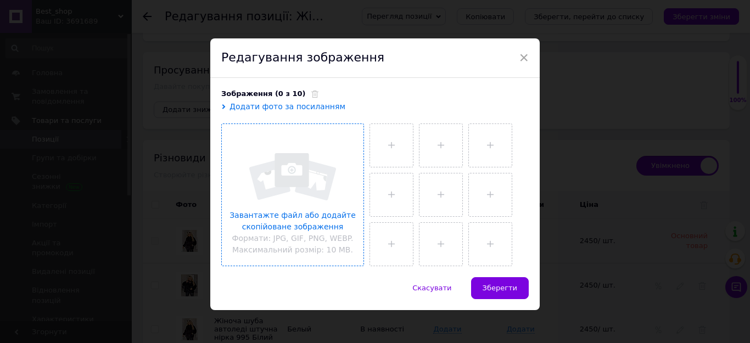
click at [283, 172] on input "file" at bounding box center [293, 195] width 142 height 142
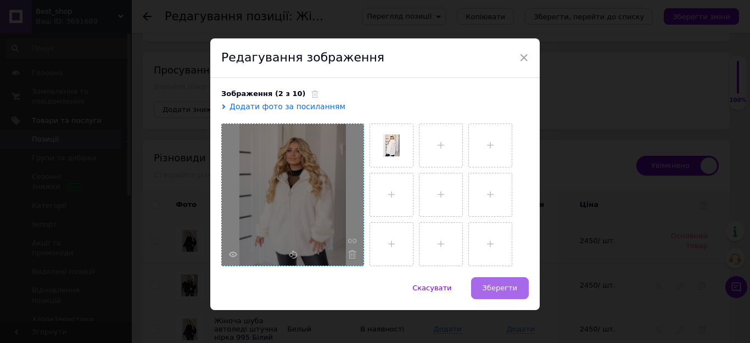
click at [507, 290] on span "Зберегти" at bounding box center [500, 288] width 35 height 8
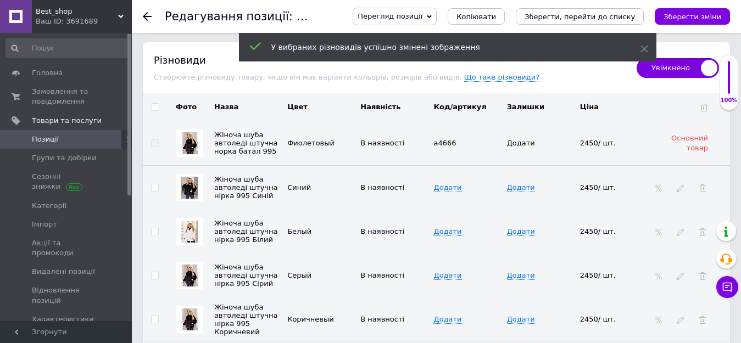
scroll to position [1840, 0]
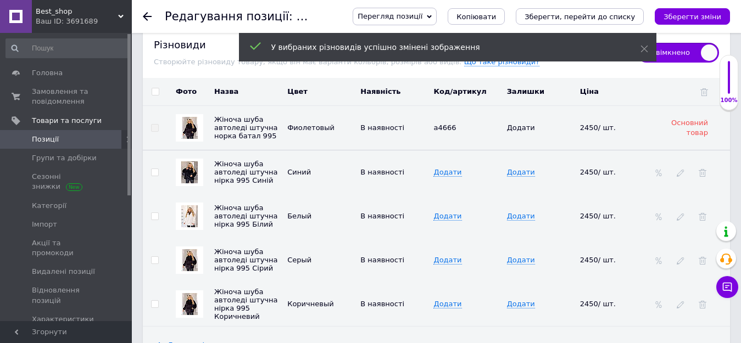
click at [192, 249] on img at bounding box center [189, 260] width 16 height 22
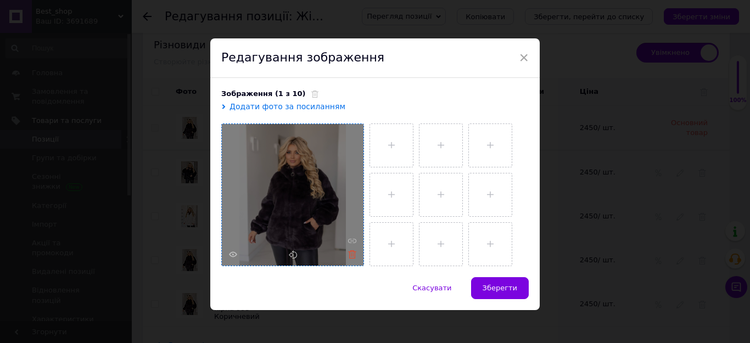
click at [349, 254] on icon at bounding box center [352, 254] width 8 height 8
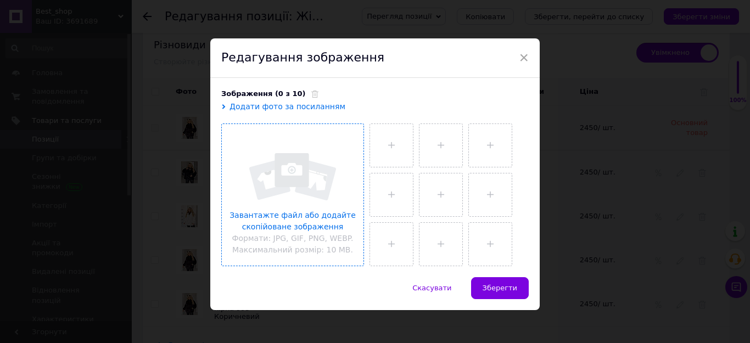
click at [340, 241] on input "file" at bounding box center [293, 195] width 142 height 142
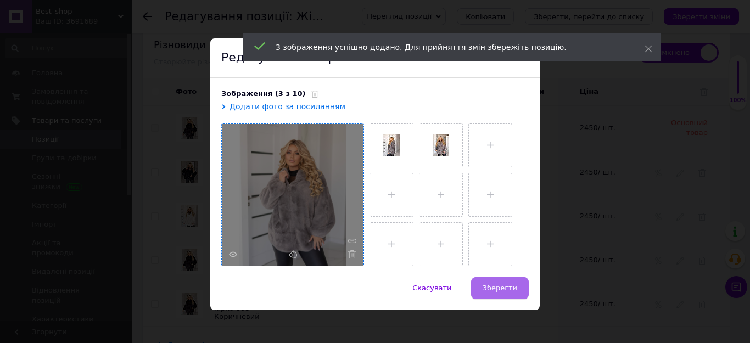
click at [500, 286] on span "Зберегти" at bounding box center [500, 288] width 35 height 8
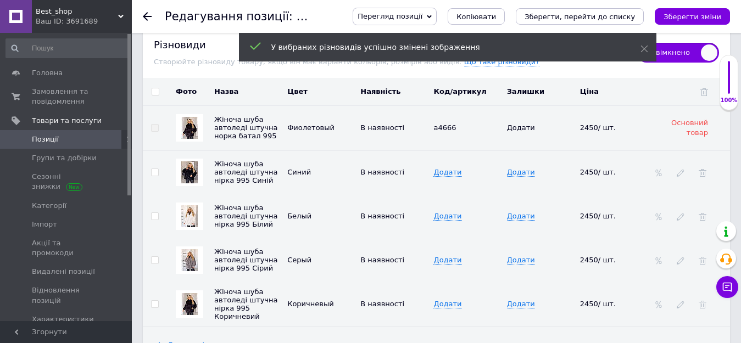
click at [194, 293] on img at bounding box center [189, 304] width 16 height 22
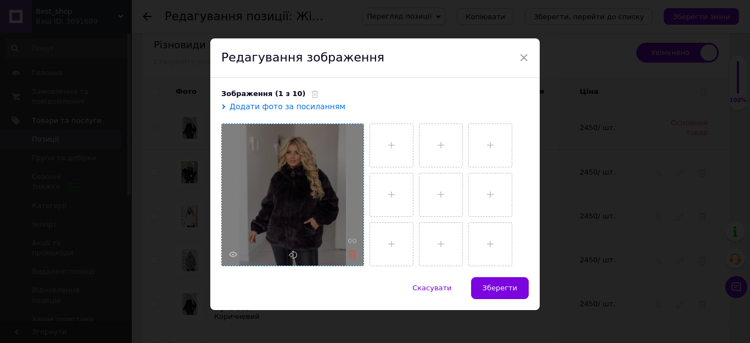
click at [350, 252] on icon at bounding box center [352, 254] width 8 height 8
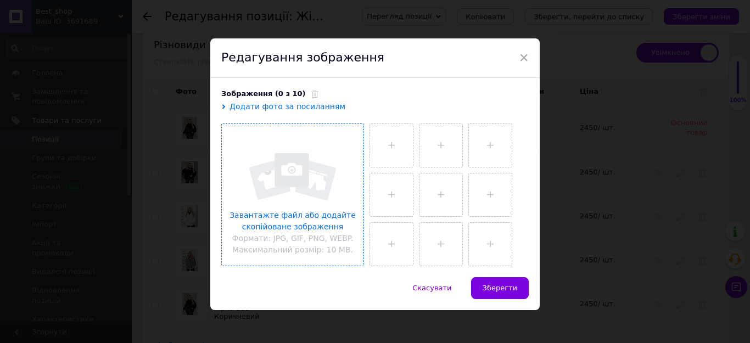
click at [330, 221] on input "file" at bounding box center [293, 195] width 142 height 142
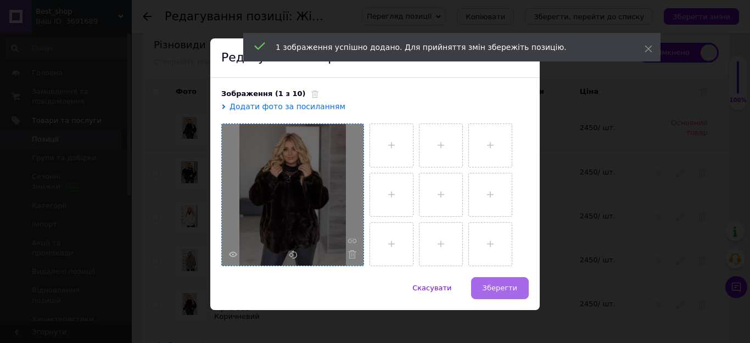
click at [492, 289] on span "Зберегти" at bounding box center [500, 288] width 35 height 8
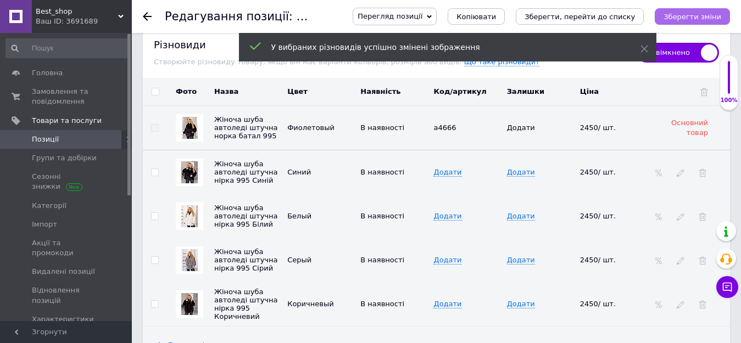
click at [702, 20] on icon "Зберегти зміни" at bounding box center [692, 17] width 58 height 8
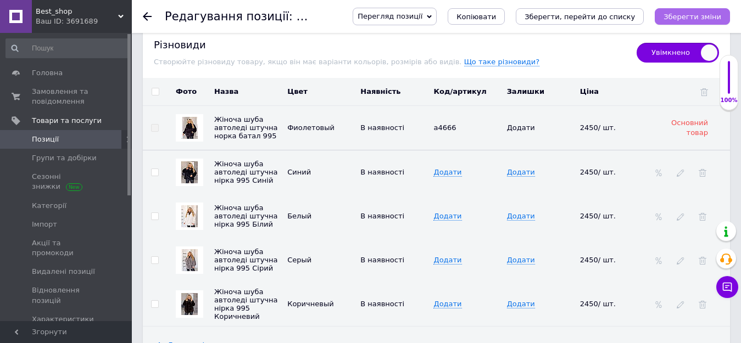
click at [685, 16] on icon "Зберегти зміни" at bounding box center [692, 17] width 58 height 8
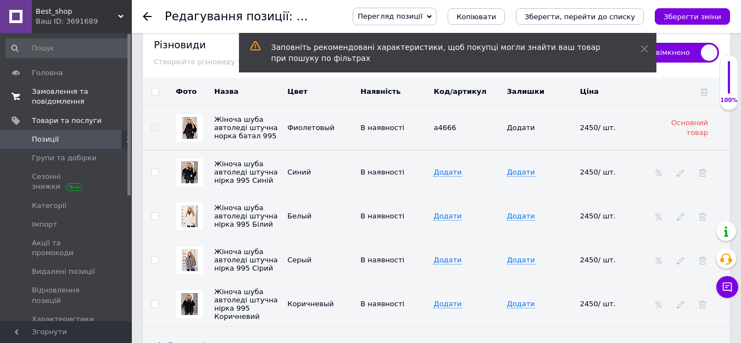
click at [58, 98] on span "Замовлення та повідомлення" at bounding box center [67, 97] width 70 height 20
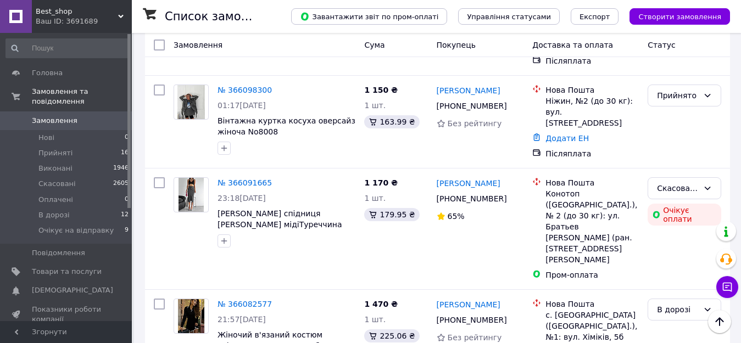
scroll to position [1874, 0]
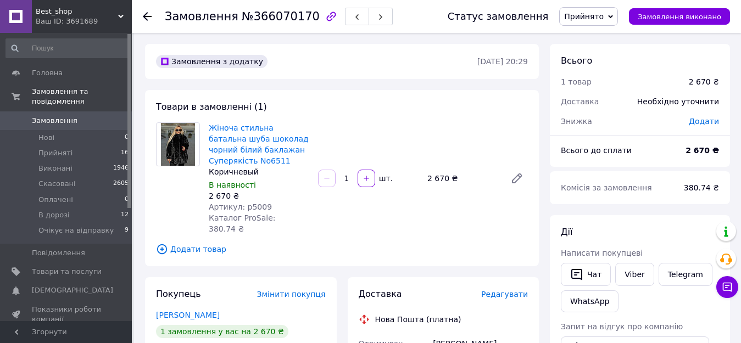
click at [182, 243] on span "Додати товар" at bounding box center [342, 249] width 372 height 12
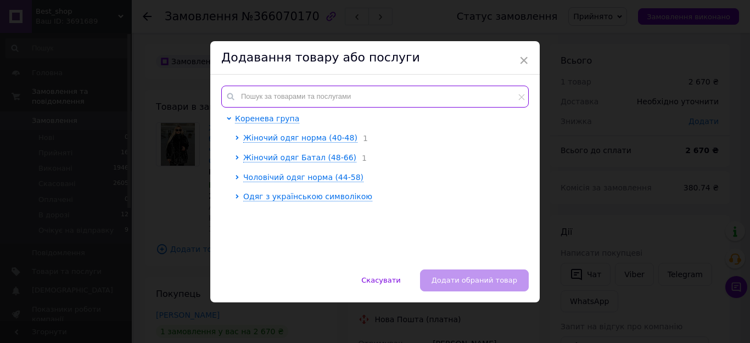
click at [316, 93] on input "text" at bounding box center [374, 97] width 307 height 22
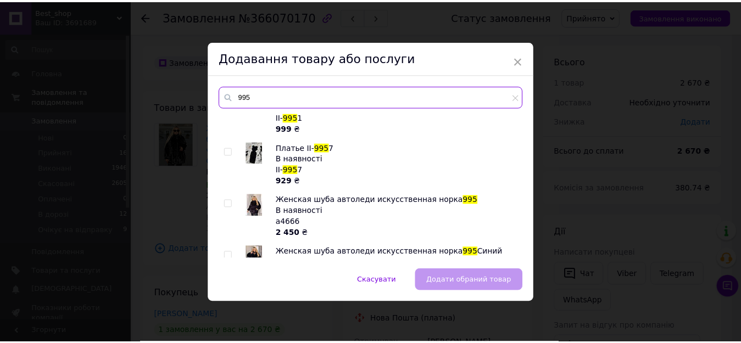
scroll to position [247, 0]
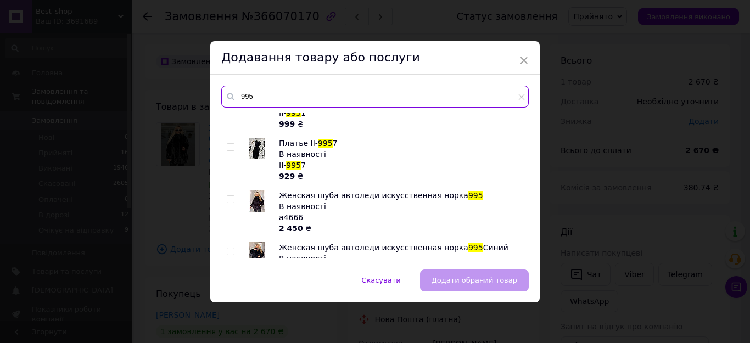
type input "995"
click at [227, 201] on input "checkbox" at bounding box center [230, 199] width 7 height 7
checkbox input "true"
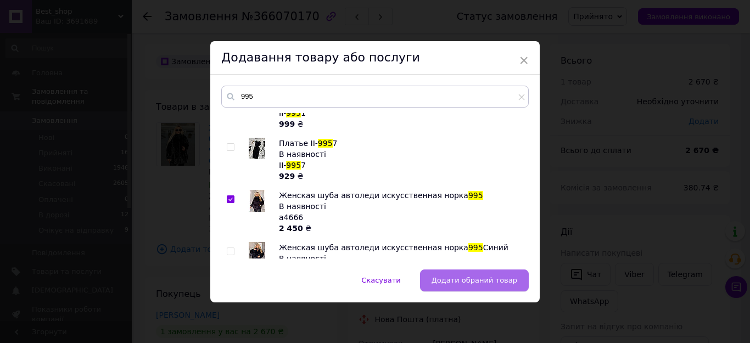
click at [457, 285] on button "Додати обраний товар" at bounding box center [474, 281] width 109 height 22
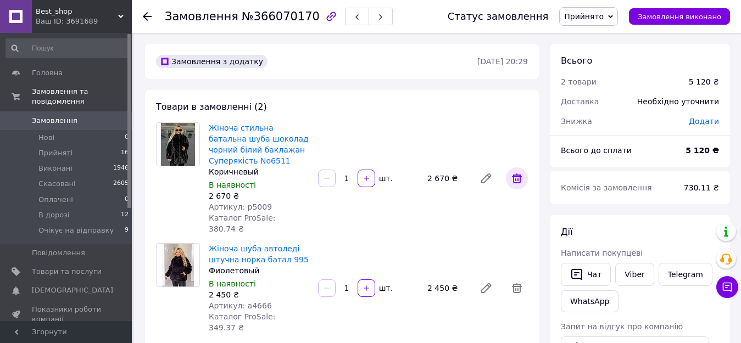
click at [515, 173] on icon at bounding box center [516, 178] width 13 height 13
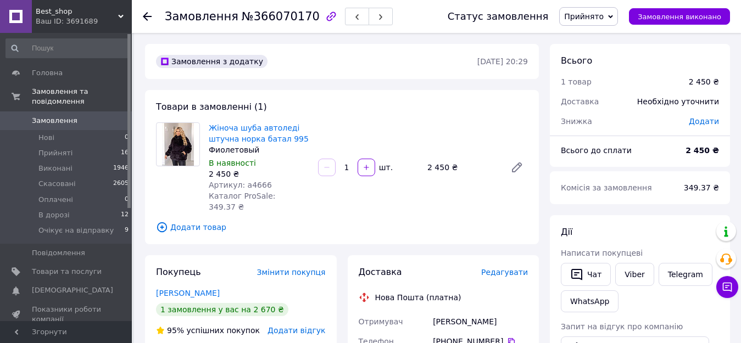
click at [613, 14] on icon at bounding box center [610, 16] width 5 height 5
click at [602, 101] on li "Очікує на відправку" at bounding box center [602, 104] width 86 height 16
click at [64, 148] on span "Прийняті" at bounding box center [55, 153] width 34 height 10
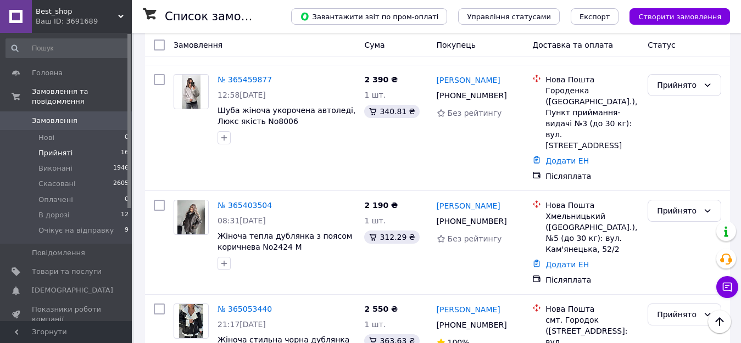
scroll to position [1481, 0]
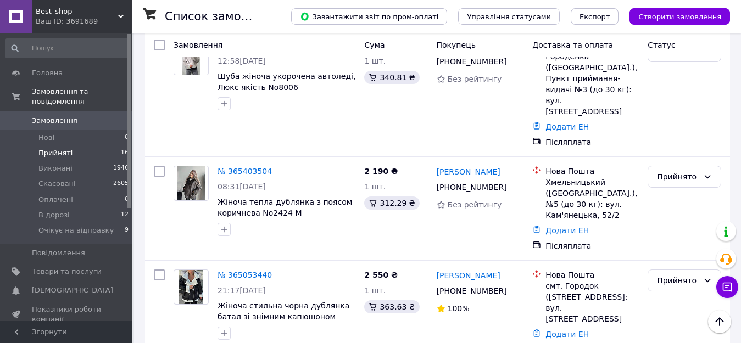
click at [683, 186] on li "Скасовано" at bounding box center [684, 185] width 72 height 20
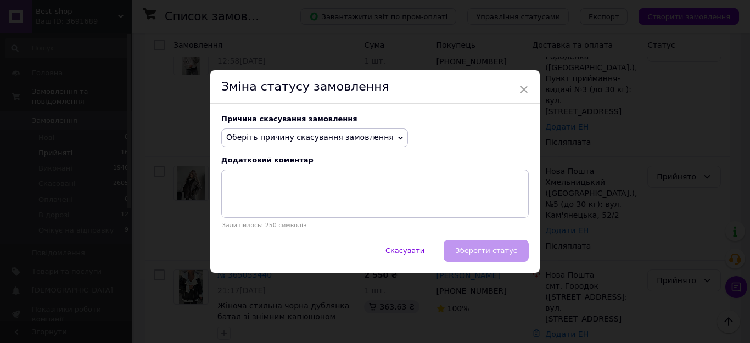
click at [398, 136] on icon at bounding box center [400, 138] width 5 height 5
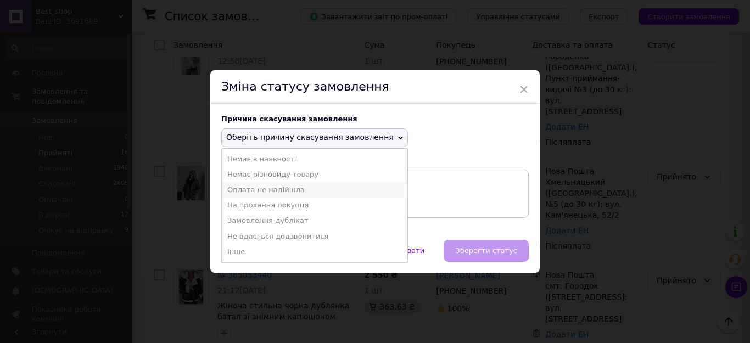
click at [293, 189] on li "Оплата не надійшла" at bounding box center [315, 189] width 186 height 15
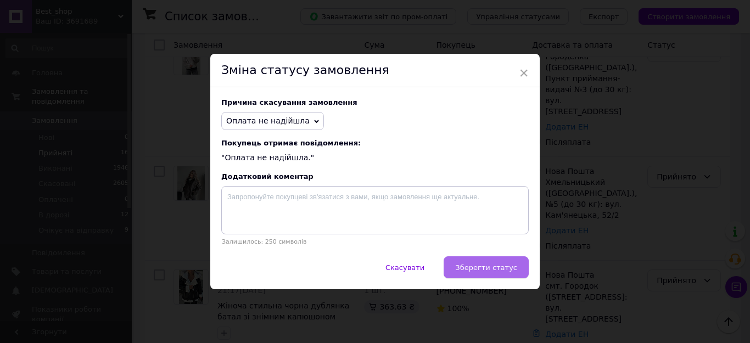
click at [470, 265] on span "Зберегти статус" at bounding box center [486, 268] width 62 height 8
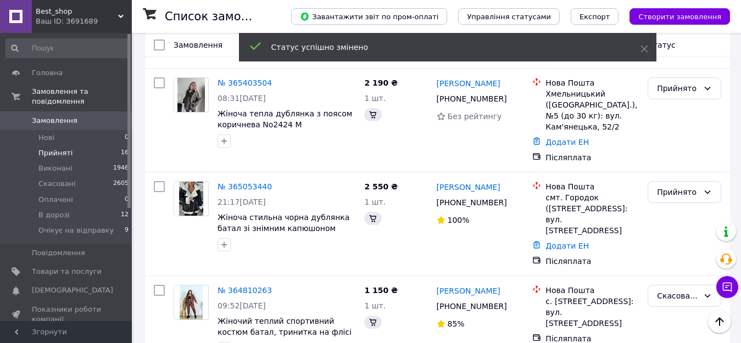
scroll to position [1392, 0]
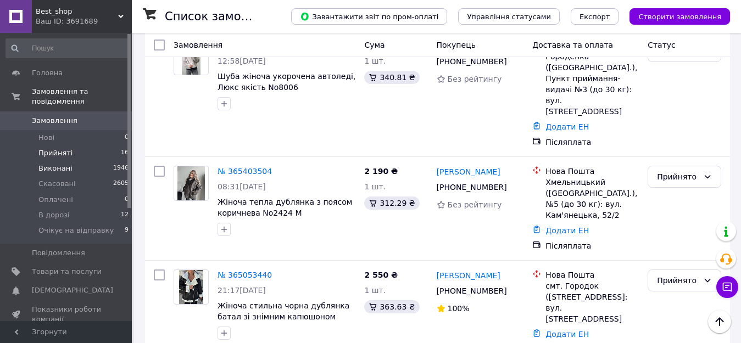
click at [56, 164] on span "Виконані" at bounding box center [55, 169] width 34 height 10
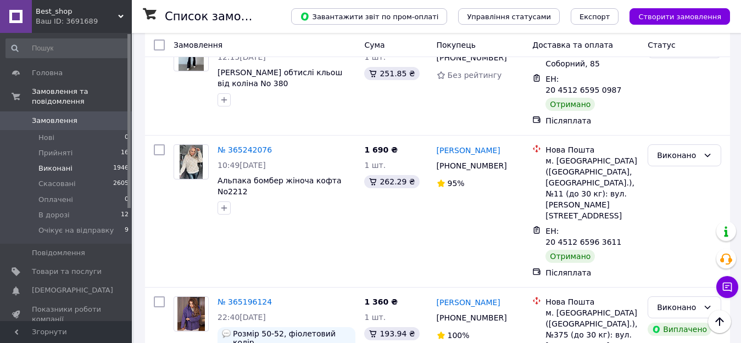
scroll to position [1364, 0]
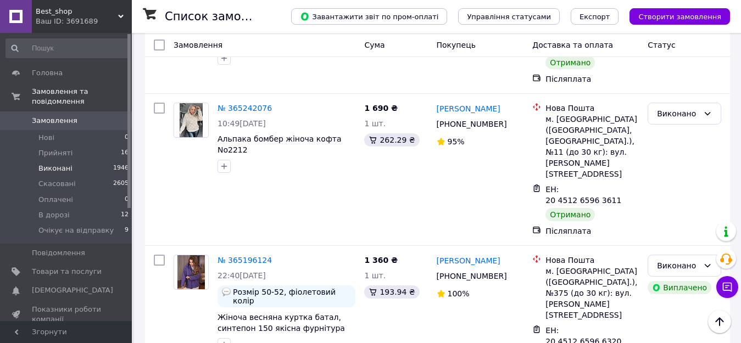
click at [38, 116] on span "Замовлення" at bounding box center [55, 121] width 46 height 10
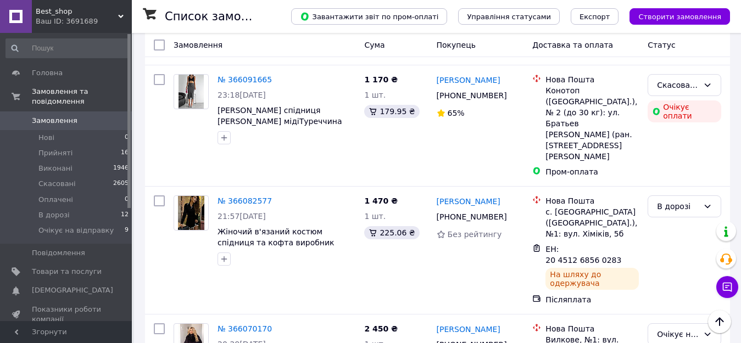
scroll to position [1988, 0]
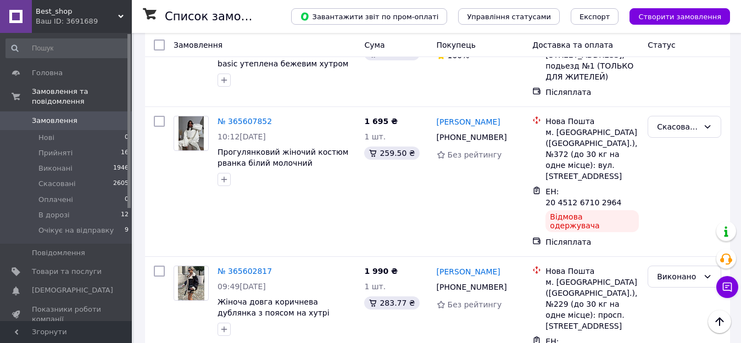
scroll to position [1957, 0]
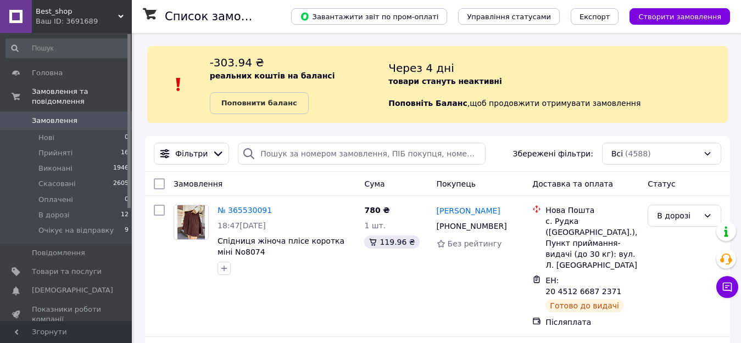
click at [59, 116] on span "Замовлення" at bounding box center [55, 121] width 46 height 10
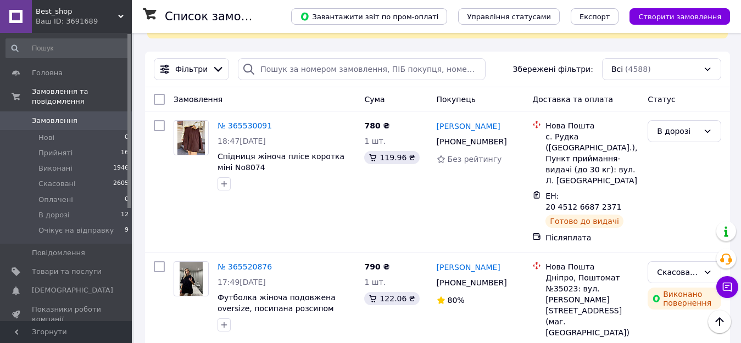
scroll to position [1925, 0]
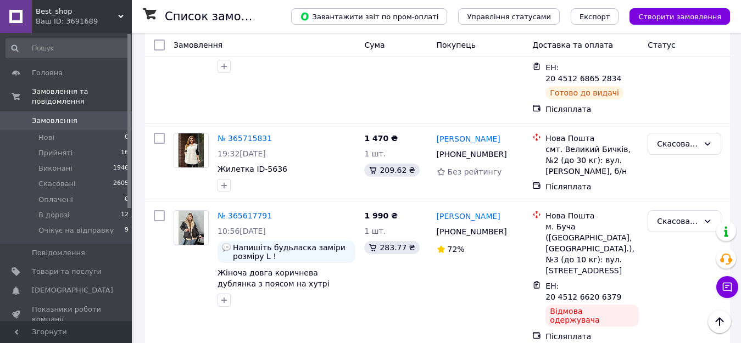
scroll to position [1964, 0]
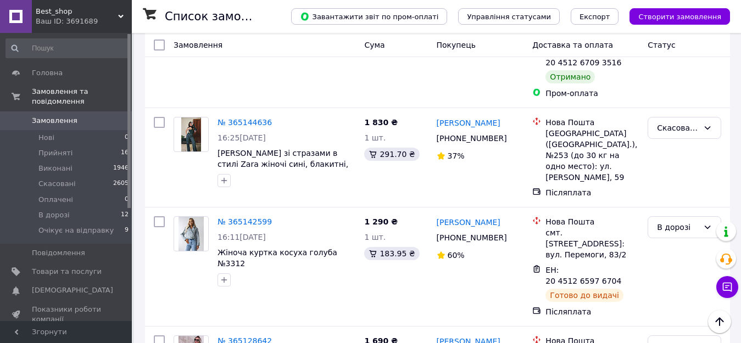
scroll to position [1955, 0]
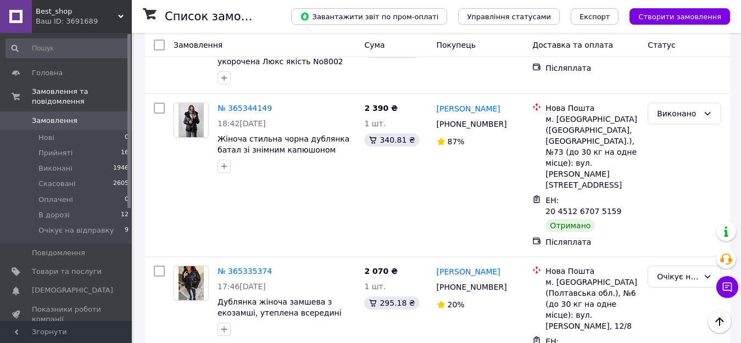
scroll to position [1925, 0]
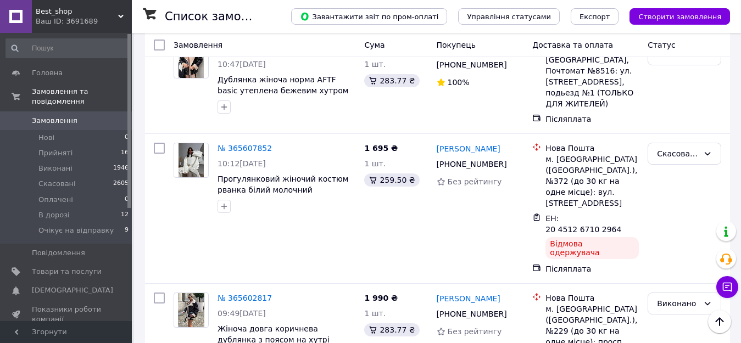
scroll to position [1964, 0]
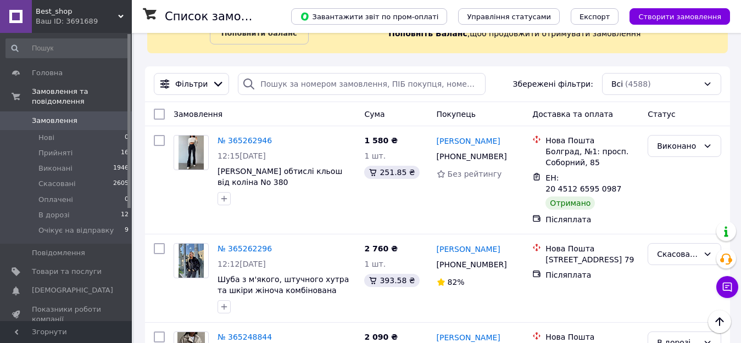
scroll to position [1955, 0]
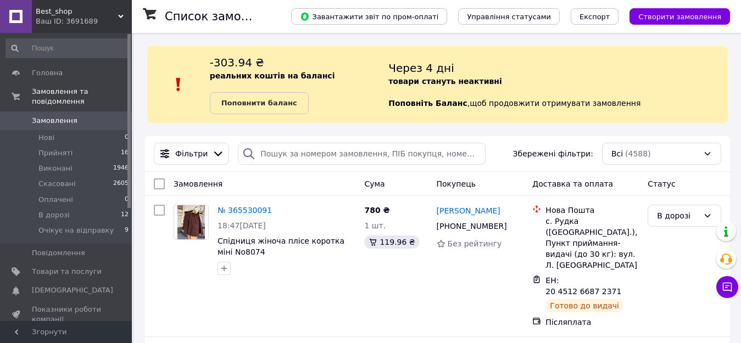
scroll to position [1925, 0]
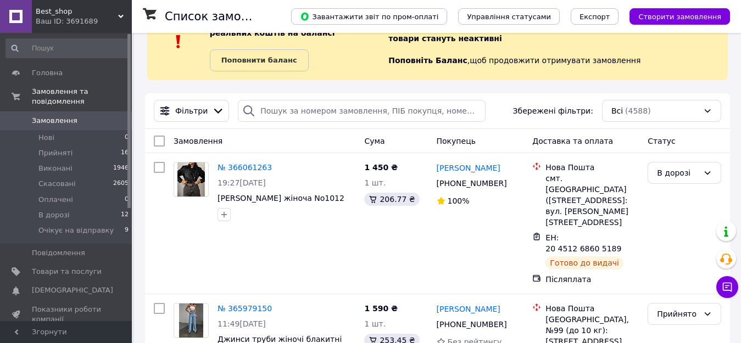
scroll to position [1964, 0]
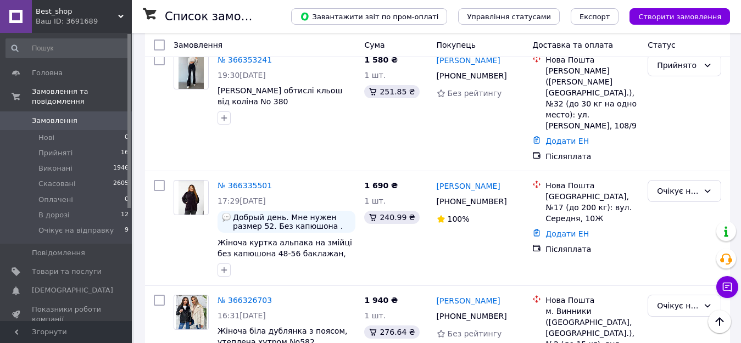
scroll to position [738, 0]
